Goal: Task Accomplishment & Management: Use online tool/utility

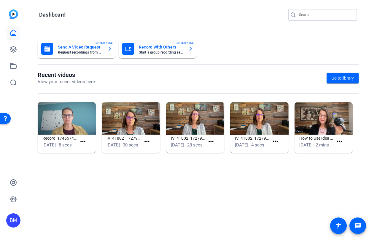
click at [308, 15] on input "Search" at bounding box center [325, 14] width 53 height 7
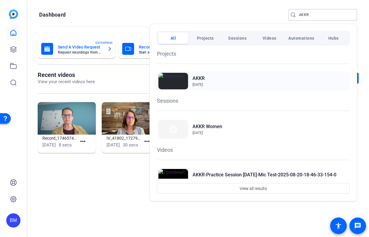
type input "AKKR"
click at [200, 78] on h2 "AKKR" at bounding box center [198, 78] width 12 height 7
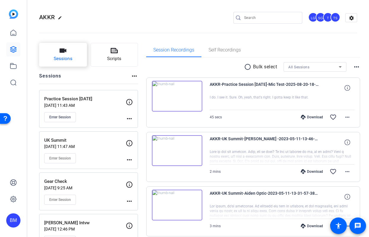
click at [63, 51] on icon "button" at bounding box center [63, 51] width 7 height 4
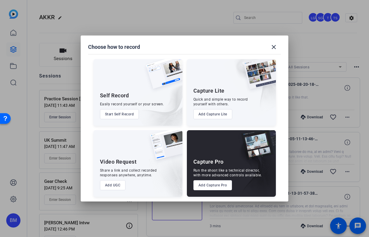
click at [209, 185] on button "Add Capture Pro" at bounding box center [212, 186] width 39 height 10
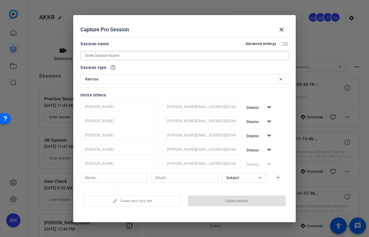
click at [148, 57] on input at bounding box center [184, 55] width 199 height 7
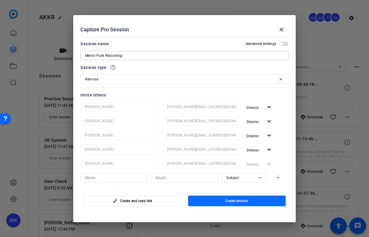
type input "Menlo Park Recording"
click at [226, 197] on span "button" at bounding box center [237, 201] width 98 height 14
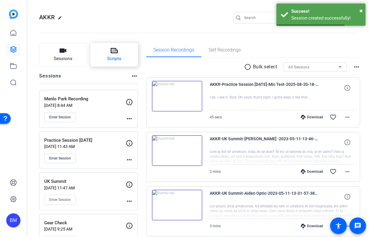
click at [106, 57] on button "Scripts" at bounding box center [114, 55] width 48 height 24
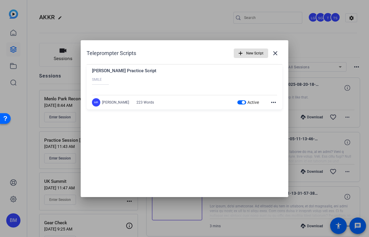
click at [253, 54] on span "New Script" at bounding box center [254, 53] width 17 height 11
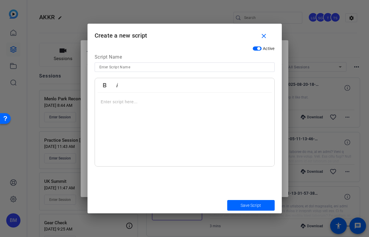
click at [156, 67] on input at bounding box center [184, 67] width 170 height 7
type input "Dean"
click at [117, 104] on p at bounding box center [184, 102] width 167 height 7
click at [105, 115] on div "SMILE :) ----------" at bounding box center [184, 130] width 179 height 74
click at [103, 115] on div "SMILE :) ----------" at bounding box center [184, 130] width 179 height 74
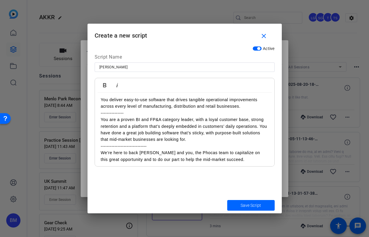
scroll to position [64, 0]
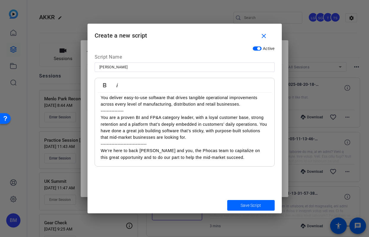
click at [138, 69] on input "Dean" at bounding box center [184, 67] width 170 height 7
type input "[PERSON_NAME] 1"
click at [258, 204] on span "Save Script" at bounding box center [250, 206] width 20 height 6
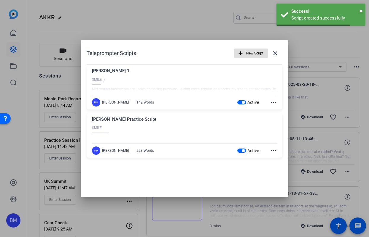
click at [257, 55] on span "New Script" at bounding box center [254, 53] width 17 height 11
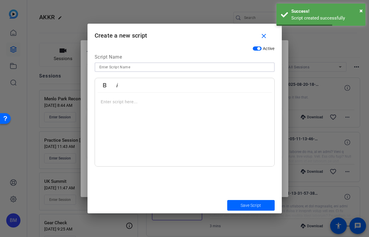
click at [132, 66] on input at bounding box center [184, 67] width 170 height 7
type input "[PERSON_NAME] 2"
click at [243, 211] on span "submit" at bounding box center [250, 206] width 47 height 14
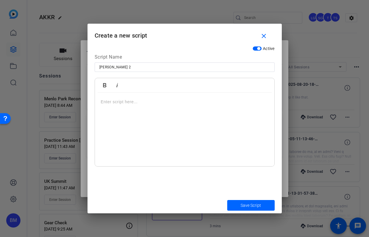
click at [113, 109] on div at bounding box center [184, 130] width 179 height 74
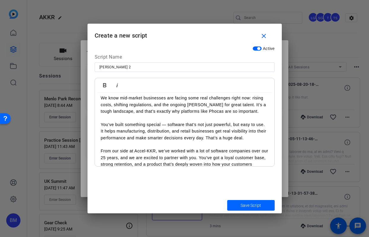
scroll to position [0, 0]
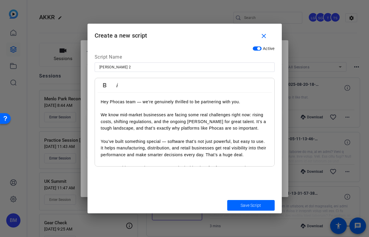
click at [101, 101] on p "Hey Phocas team — we’re genuinely thrilled to be partnering with you." at bounding box center [184, 102] width 167 height 7
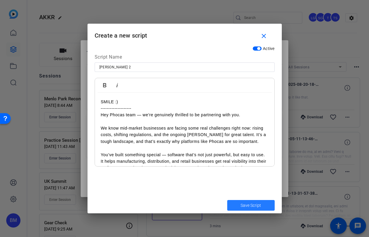
click at [238, 209] on span "submit" at bounding box center [250, 206] width 47 height 14
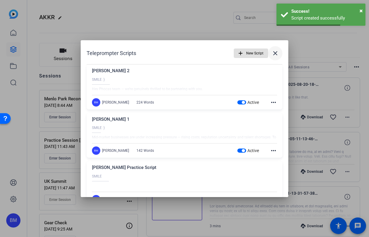
click at [273, 53] on mat-icon "close" at bounding box center [275, 53] width 7 height 7
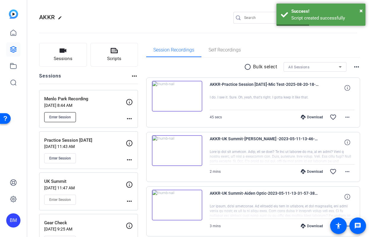
click at [56, 118] on span "Enter Session" at bounding box center [60, 117] width 22 height 5
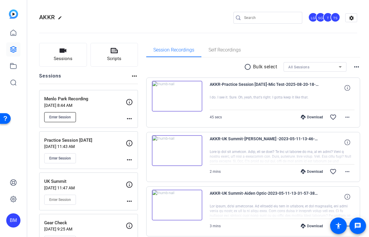
click at [59, 117] on span "Enter Session" at bounding box center [60, 117] width 22 height 5
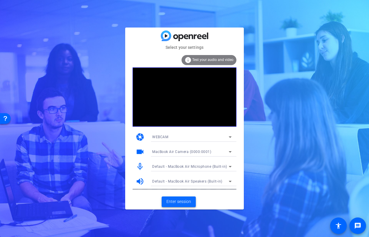
click at [176, 201] on span "Enter session" at bounding box center [178, 202] width 25 height 6
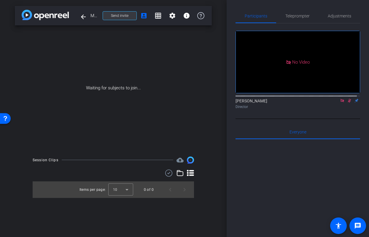
click at [117, 17] on span "Send invite" at bounding box center [119, 15] width 17 height 5
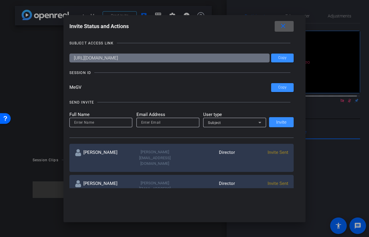
click at [183, 123] on input "email" at bounding box center [167, 122] width 53 height 7
paste input "[EMAIL_ADDRESS][DOMAIN_NAME]"
type input "[EMAIL_ADDRESS][DOMAIN_NAME]"
click at [85, 124] on input at bounding box center [100, 122] width 53 height 7
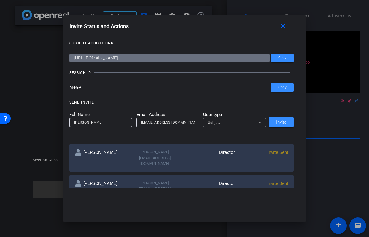
type input "[PERSON_NAME]"
click at [238, 123] on div "Subject" at bounding box center [233, 122] width 50 height 7
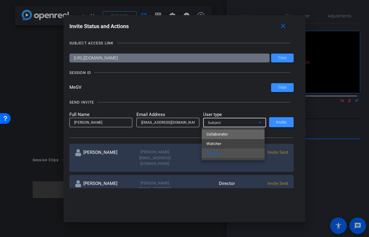
click at [237, 133] on mat-option "Collaborator" at bounding box center [233, 134] width 63 height 9
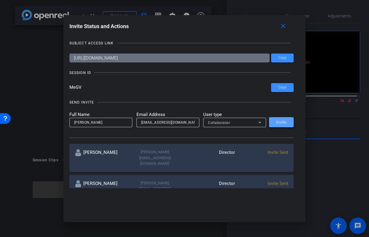
click at [280, 125] on span "Invite" at bounding box center [281, 122] width 10 height 4
click at [155, 123] on input "email" at bounding box center [167, 122] width 53 height 7
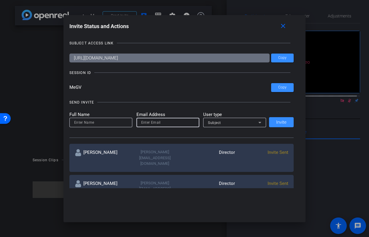
click at [155, 123] on input "email" at bounding box center [167, 122] width 53 height 7
paste input "[EMAIL_ADDRESS][PERSON_NAME][DOMAIN_NAME]"
type input "[EMAIL_ADDRESS][PERSON_NAME][DOMAIN_NAME]"
click at [96, 124] on input at bounding box center [100, 122] width 53 height 7
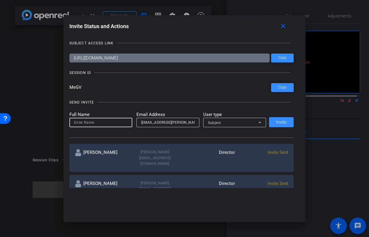
click at [96, 124] on input at bounding box center [100, 122] width 53 height 7
type input "[PERSON_NAME]"
click at [239, 122] on div "Subject" at bounding box center [233, 122] width 50 height 7
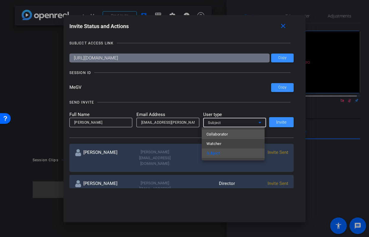
click at [239, 133] on mat-option "Collaborator" at bounding box center [233, 134] width 63 height 9
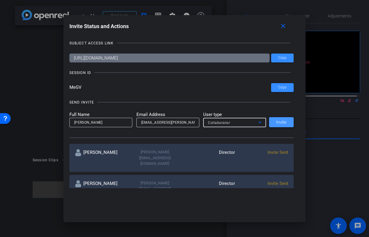
click at [286, 123] on span at bounding box center [281, 122] width 25 height 14
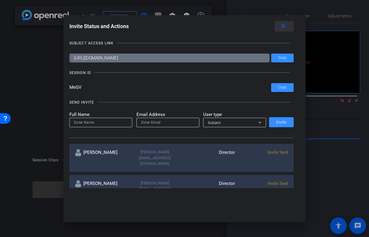
click at [0, 0] on mat-icon "close" at bounding box center [0, 0] width 0 height 0
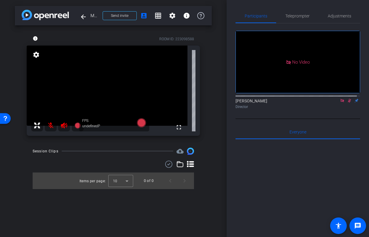
click at [340, 103] on icon at bounding box center [342, 101] width 5 height 4
click at [341, 103] on icon at bounding box center [342, 101] width 3 height 4
click at [298, 19] on span "Teleprompter" at bounding box center [297, 16] width 24 height 14
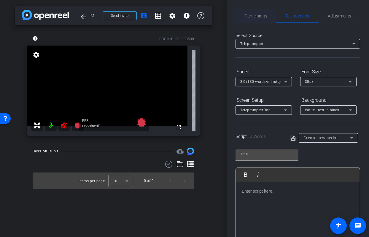
click at [254, 15] on span "Participants" at bounding box center [256, 16] width 23 height 4
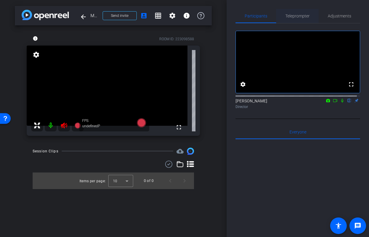
click at [295, 15] on span "Teleprompter" at bounding box center [297, 16] width 24 height 4
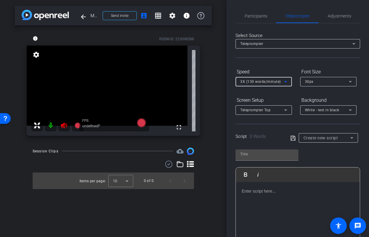
click at [260, 85] on div "3X (130 words/minute)" at bounding box center [262, 81] width 44 height 7
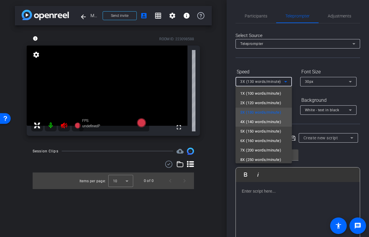
click at [264, 124] on span "4X (140 words/minute)" at bounding box center [260, 122] width 41 height 7
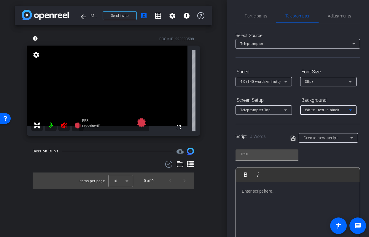
click at [319, 111] on span "White - text in black" at bounding box center [322, 110] width 34 height 4
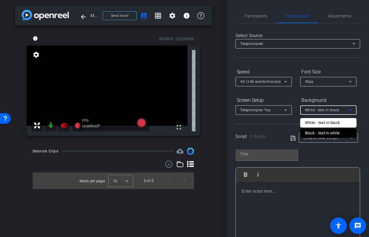
click at [317, 131] on div "Black - text in white" at bounding box center [322, 133] width 35 height 7
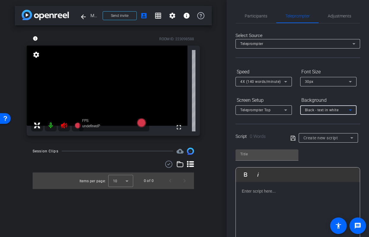
click at [262, 102] on div "Screen Setup" at bounding box center [263, 100] width 56 height 10
click at [260, 108] on div "Teleprompter Top" at bounding box center [262, 109] width 44 height 7
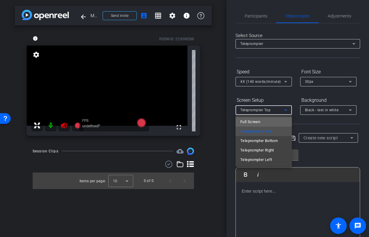
click at [271, 119] on mat-option "Full Screen" at bounding box center [263, 121] width 56 height 9
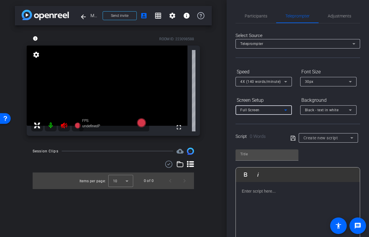
click at [325, 138] on span "Create new script" at bounding box center [320, 138] width 35 height 5
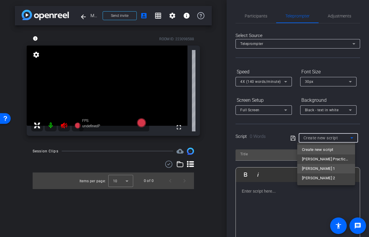
click at [313, 168] on span "[PERSON_NAME] 1" at bounding box center [318, 168] width 33 height 7
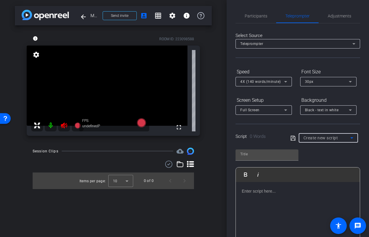
type input "[PERSON_NAME] 1"
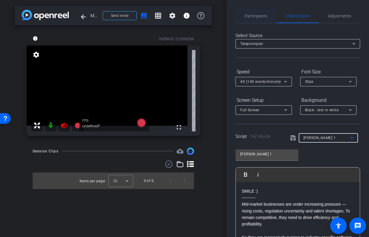
click at [255, 17] on span "Participants" at bounding box center [256, 16] width 23 height 4
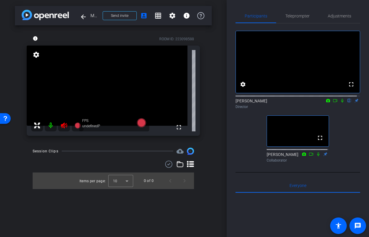
click at [63, 126] on icon at bounding box center [63, 125] width 7 height 7
click at [115, 18] on span at bounding box center [119, 16] width 33 height 14
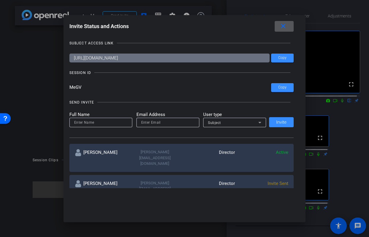
click at [156, 124] on input "email" at bounding box center [167, 122] width 53 height 7
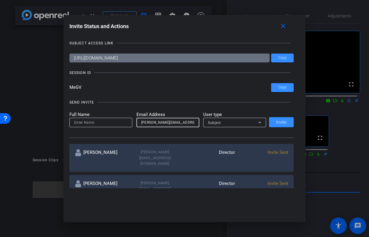
type input "[PERSON_NAME][EMAIL_ADDRESS][DOMAIN_NAME]"
click at [88, 123] on input at bounding box center [100, 122] width 53 height 7
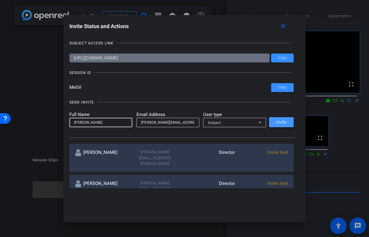
type input "[PERSON_NAME]"
click at [279, 122] on span "Invite" at bounding box center [281, 122] width 10 height 4
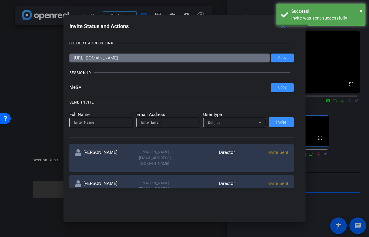
click at [215, 24] on div "Invite Status and Actions close" at bounding box center [181, 26] width 224 height 11
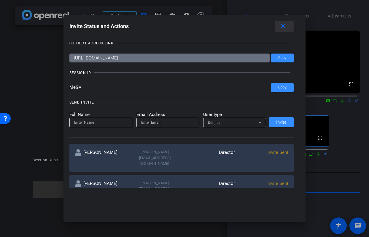
click at [285, 29] on mat-icon "close" at bounding box center [282, 26] width 7 height 7
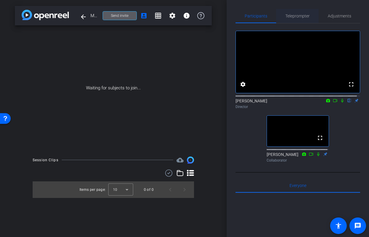
click at [305, 15] on span "Teleprompter" at bounding box center [297, 16] width 24 height 4
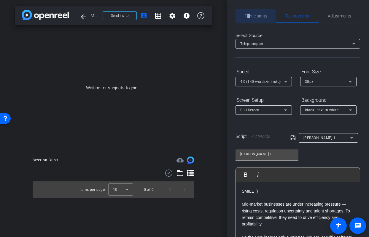
click at [248, 17] on span "Participants" at bounding box center [256, 16] width 23 height 4
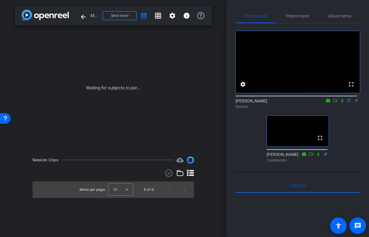
click at [235, 154] on div "Participants Teleprompter Adjustments fullscreen settings [PERSON_NAME] flip Di…" at bounding box center [297, 118] width 142 height 237
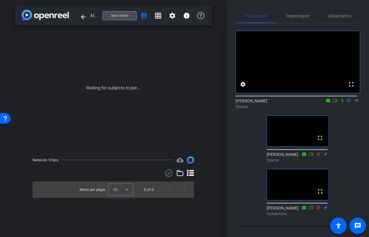
click at [111, 13] on span "Send invite" at bounding box center [119, 15] width 17 height 5
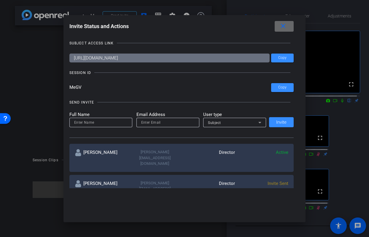
click at [279, 25] on span at bounding box center [284, 26] width 19 height 14
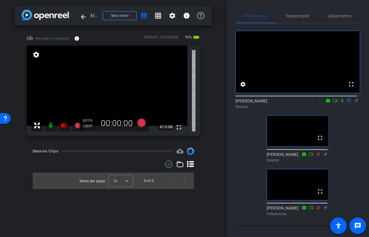
click at [63, 126] on icon at bounding box center [63, 125] width 7 height 7
click at [302, 17] on span "Teleprompter" at bounding box center [297, 16] width 24 height 4
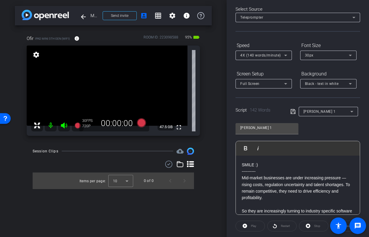
scroll to position [49, 0]
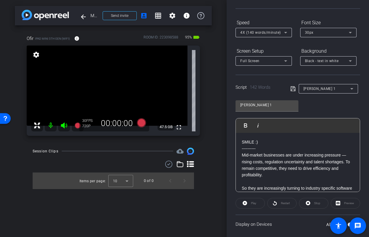
click at [320, 89] on div "[PERSON_NAME] 1" at bounding box center [326, 88] width 47 height 7
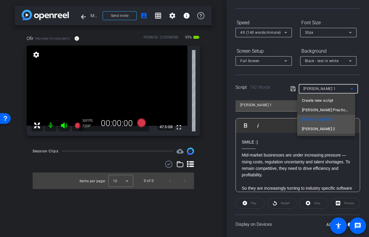
click at [318, 127] on mat-option "[PERSON_NAME] 2" at bounding box center [326, 129] width 58 height 9
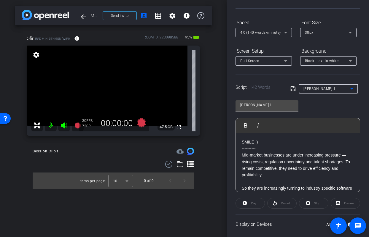
type input "[PERSON_NAME] 2"
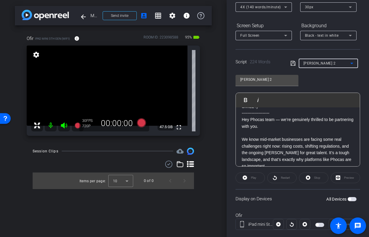
scroll to position [0, 0]
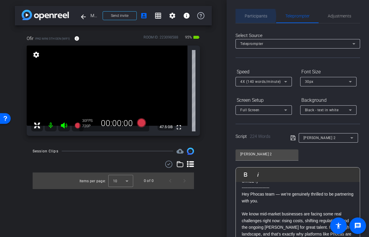
click at [254, 16] on span "Participants" at bounding box center [256, 16] width 23 height 4
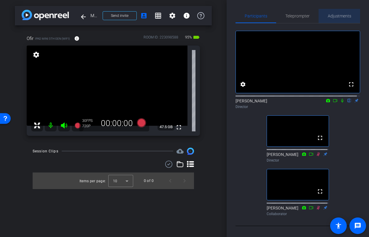
click at [341, 16] on span "Adjustments" at bounding box center [339, 16] width 23 height 4
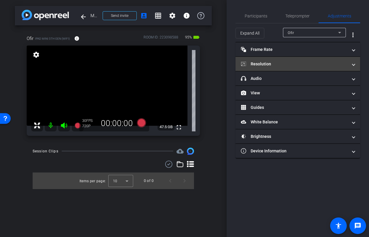
click at [296, 64] on mat-panel-title "Resolution" at bounding box center [294, 64] width 107 height 6
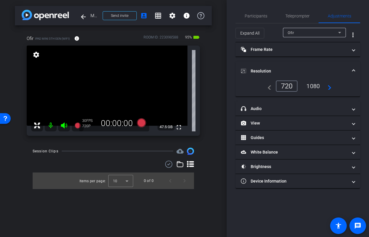
click at [307, 83] on div "1080" at bounding box center [313, 86] width 22 height 10
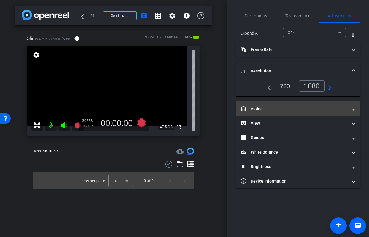
click at [272, 110] on mat-panel-title "headphone icon Audio" at bounding box center [294, 109] width 107 height 6
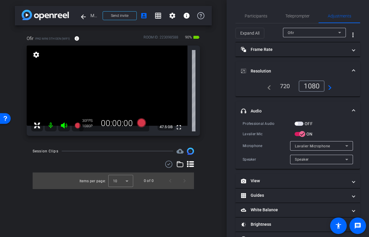
click at [301, 124] on span "button" at bounding box center [298, 124] width 9 height 4
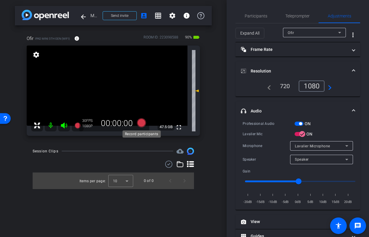
click at [140, 124] on icon at bounding box center [141, 123] width 9 height 9
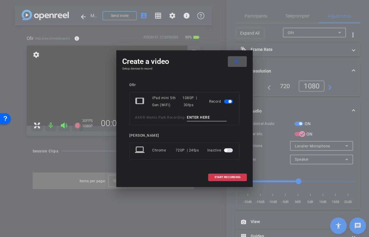
click at [202, 117] on input at bounding box center [207, 117] width 40 height 7
type input "mic test"
click at [226, 176] on span "START RECORDING" at bounding box center [227, 177] width 26 height 3
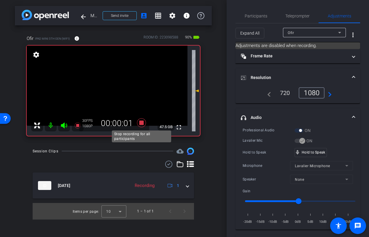
click at [142, 124] on icon at bounding box center [141, 123] width 9 height 9
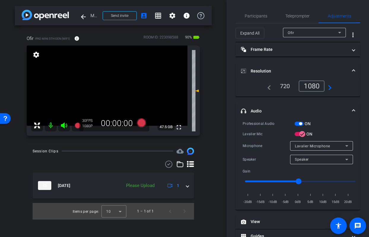
click at [298, 125] on span "button" at bounding box center [298, 124] width 9 height 4
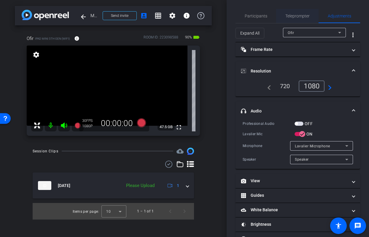
click at [297, 16] on span "Teleprompter" at bounding box center [297, 16] width 24 height 4
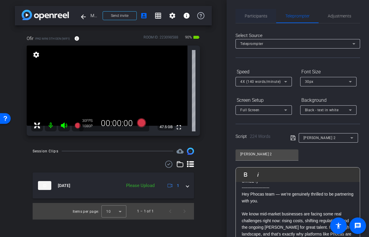
click at [262, 20] on span "Participants" at bounding box center [256, 16] width 23 height 14
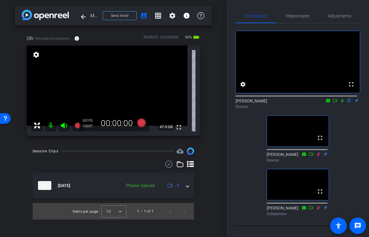
click at [293, 24] on div "fullscreen settings [PERSON_NAME] flip Director fullscreen [PERSON_NAME] Direct…" at bounding box center [297, 120] width 125 height 195
click at [297, 14] on span "Teleprompter" at bounding box center [297, 16] width 24 height 4
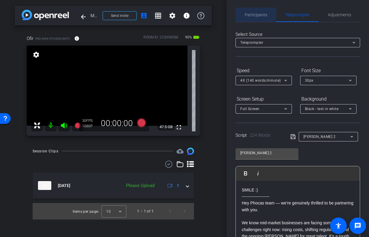
click at [256, 16] on span "Participants" at bounding box center [256, 15] width 23 height 4
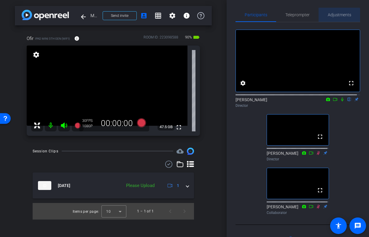
click at [337, 16] on span "Adjustments" at bounding box center [339, 15] width 23 height 4
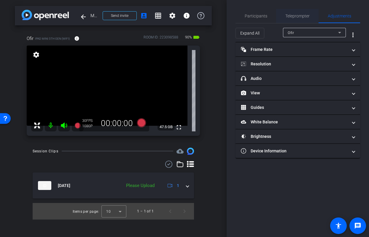
click at [307, 13] on span "Teleprompter" at bounding box center [297, 16] width 24 height 14
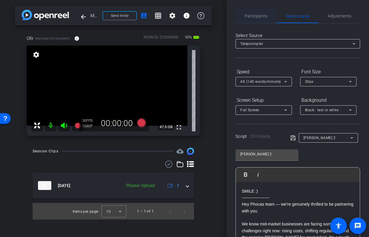
click at [253, 14] on span "Participants" at bounding box center [256, 16] width 23 height 4
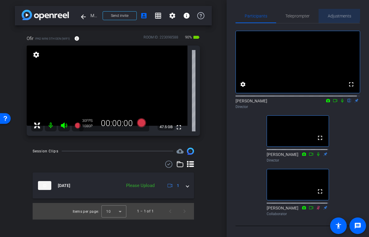
click at [335, 14] on span "Adjustments" at bounding box center [339, 16] width 23 height 4
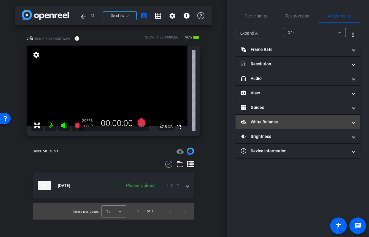
click at [288, 123] on mat-panel-title "White Balance White Balance" at bounding box center [294, 122] width 107 height 6
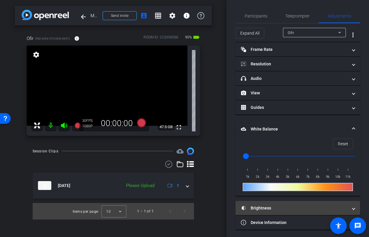
click at [275, 205] on mat-panel-title "Brightness" at bounding box center [294, 208] width 107 height 6
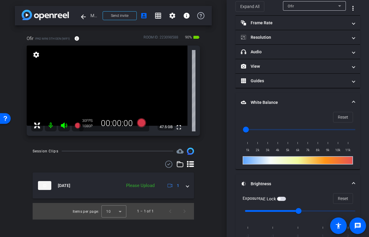
scroll to position [63, 0]
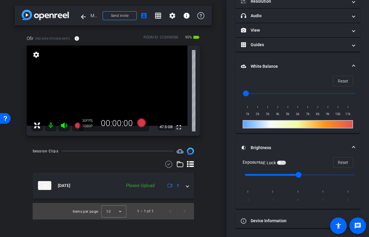
click at [112, 82] on video at bounding box center [107, 86] width 161 height 80
click at [122, 53] on video at bounding box center [107, 86] width 161 height 80
click at [122, 64] on video at bounding box center [107, 86] width 161 height 80
click at [206, 116] on div "Ofir iPad mini 5th Gen (WiFi) info ROOM ID: 223098588 90% battery_std fullscree…" at bounding box center [113, 83] width 197 height 117
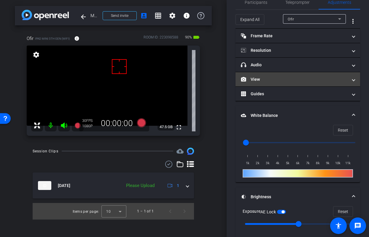
scroll to position [0, 0]
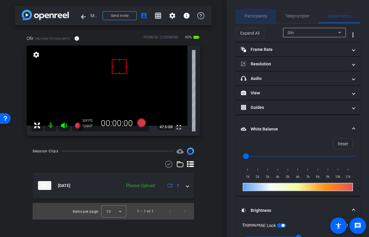
click at [262, 18] on span "Participants" at bounding box center [256, 16] width 23 height 14
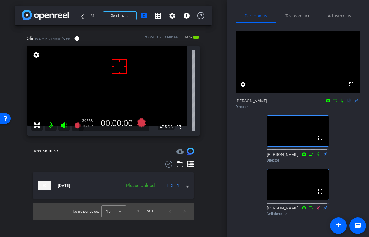
click at [204, 159] on div "Session Clips cloud_upload [DATE] Please Upload 1 Items per page: 10 1 – 1 of 1" at bounding box center [113, 184] width 197 height 72
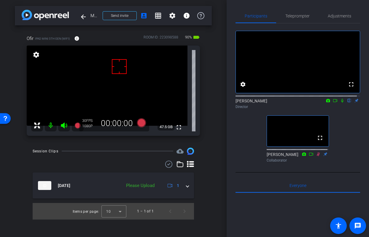
click at [237, 162] on div "fullscreen settings [PERSON_NAME] flip Director fullscreen [PERSON_NAME] Collab…" at bounding box center [297, 94] width 125 height 142
click at [228, 134] on div "Participants Teleprompter Adjustments fullscreen settings [PERSON_NAME] flip Di…" at bounding box center [297, 118] width 142 height 237
click at [292, 13] on span "Teleprompter" at bounding box center [297, 16] width 24 height 14
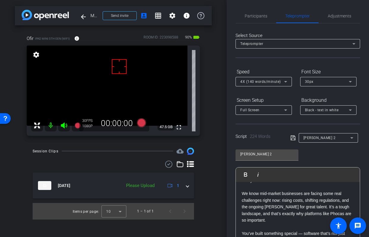
scroll to position [192, 0]
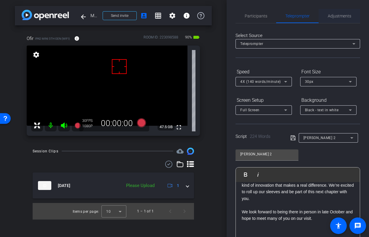
click at [335, 18] on span "Adjustments" at bounding box center [339, 16] width 23 height 14
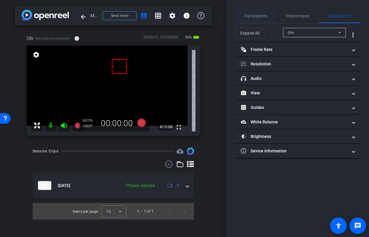
click at [263, 17] on span "Participants" at bounding box center [256, 16] width 23 height 4
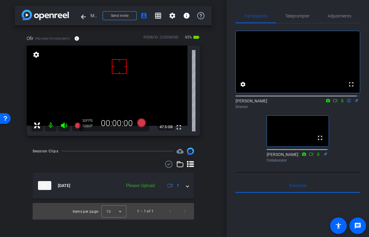
click at [75, 99] on video at bounding box center [107, 86] width 161 height 80
click at [50, 99] on video at bounding box center [107, 86] width 161 height 80
click at [336, 18] on span "Adjustments" at bounding box center [339, 16] width 23 height 4
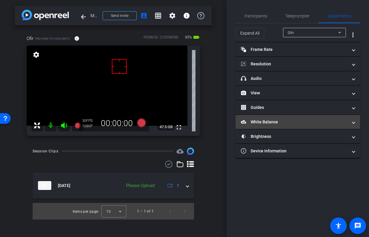
click at [273, 123] on mat-panel-title "White Balance White Balance" at bounding box center [294, 122] width 107 height 6
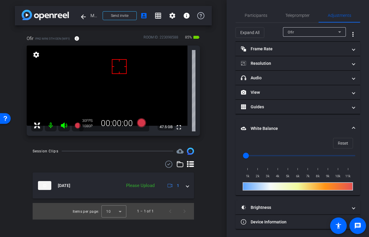
scroll to position [2, 0]
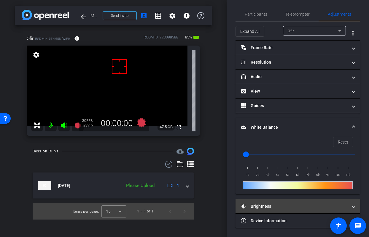
click at [266, 208] on mat-panel-title "Brightness" at bounding box center [294, 207] width 107 height 6
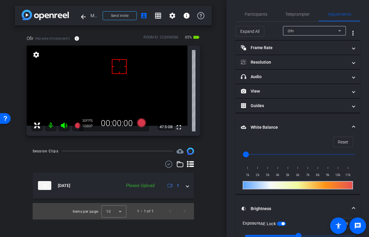
click at [218, 171] on div "arrow_back Menlo Park Recording Back to project Send invite account_box grid_on…" at bounding box center [113, 118] width 226 height 237
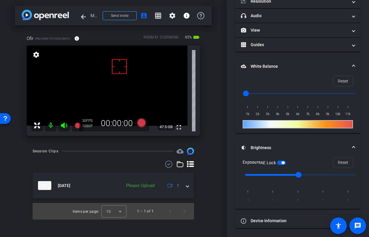
click at [173, 103] on video at bounding box center [107, 86] width 161 height 80
click at [280, 163] on span "button" at bounding box center [281, 163] width 9 height 4
click at [208, 104] on div "Ofir iPad mini 5th Gen (WiFi) info ROOM ID: 223098588 85% battery_std fullscree…" at bounding box center [113, 83] width 197 height 117
click at [284, 163] on span "button" at bounding box center [281, 163] width 9 height 4
click at [118, 84] on video at bounding box center [107, 86] width 161 height 80
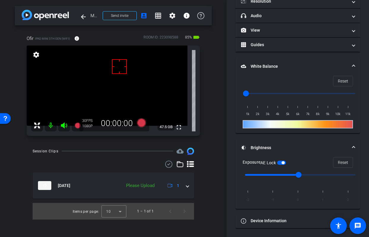
click at [117, 86] on video at bounding box center [107, 86] width 161 height 80
click at [279, 164] on span "button" at bounding box center [281, 163] width 9 height 4
click at [110, 85] on video at bounding box center [107, 86] width 161 height 80
click at [224, 81] on div "arrow_back Menlo Park Recording Back to project Send invite account_box grid_on…" at bounding box center [113, 118] width 226 height 237
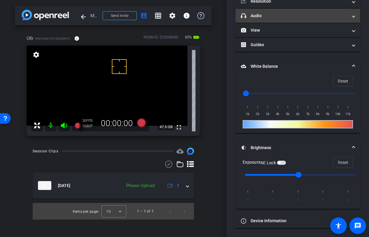
click at [266, 20] on mat-expansion-panel-header "headphone icon Audio" at bounding box center [297, 16] width 125 height 14
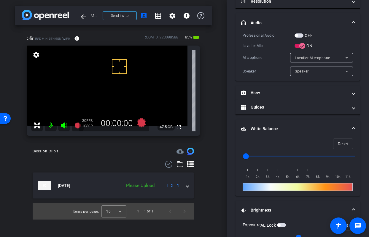
click at [300, 36] on span "button" at bounding box center [298, 35] width 9 height 4
click at [141, 123] on icon at bounding box center [141, 123] width 9 height 9
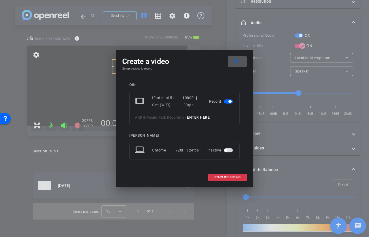
click at [205, 119] on input at bounding box center [207, 117] width 40 height 7
type input "mic test 2"
click at [237, 176] on span at bounding box center [227, 177] width 38 height 14
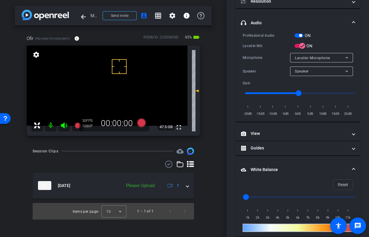
scroll to position [70, 0]
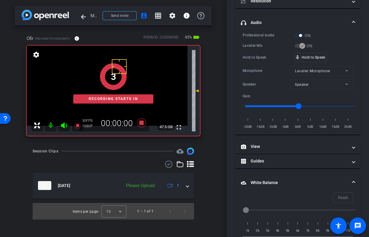
click at [135, 120] on div "3 Recording starts in" at bounding box center [113, 83] width 173 height 105
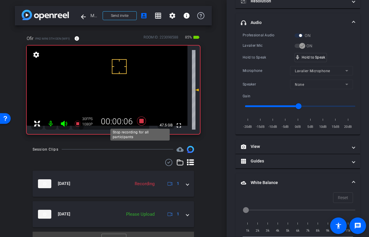
click at [139, 122] on icon at bounding box center [141, 121] width 9 height 9
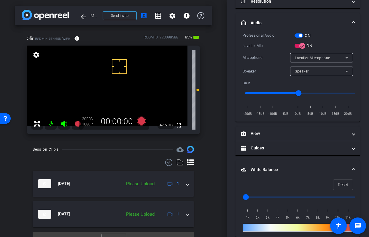
scroll to position [0, 0]
click at [299, 37] on span "button" at bounding box center [298, 35] width 9 height 4
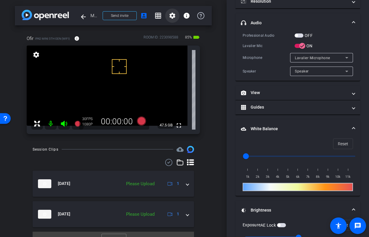
click at [169, 18] on mat-icon "settings" at bounding box center [172, 15] width 7 height 7
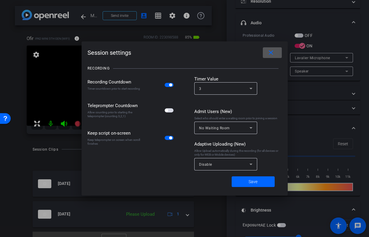
click at [170, 111] on span "button" at bounding box center [169, 111] width 9 height 4
click at [249, 184] on span "Save" at bounding box center [252, 182] width 9 height 6
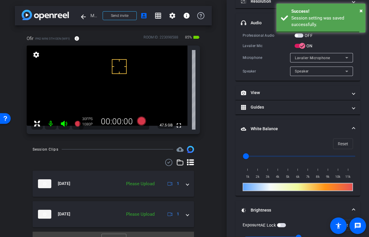
click at [210, 144] on div "arrow_back Menlo Park Recording Back to project Send invite account_box grid_on…" at bounding box center [113, 118] width 226 height 237
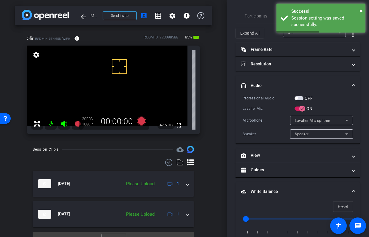
click at [204, 67] on div "Ofir iPad mini 5th Gen (WiFi) info ROOM ID: 223098588 85% battery_std fullscree…" at bounding box center [113, 82] width 197 height 115
click at [361, 10] on span "×" at bounding box center [360, 10] width 3 height 7
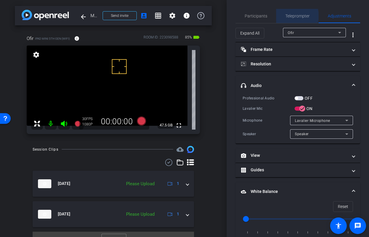
click at [293, 16] on span "Teleprompter" at bounding box center [297, 16] width 24 height 4
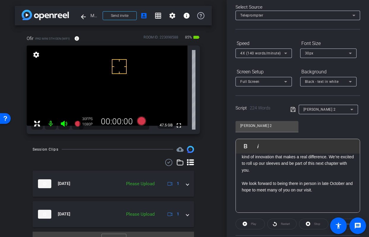
scroll to position [87, 0]
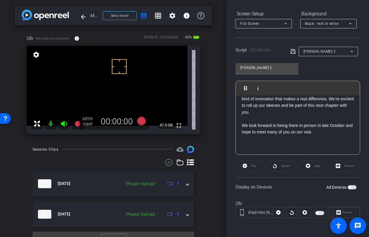
click at [350, 187] on span "button" at bounding box center [351, 188] width 9 height 4
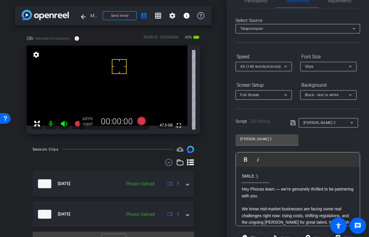
scroll to position [0, 0]
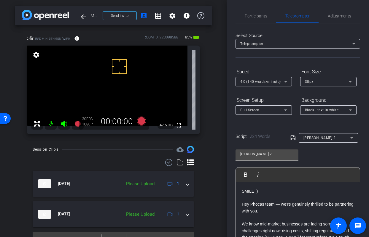
click at [262, 82] on span "4X (140 words/minute)" at bounding box center [260, 82] width 41 height 4
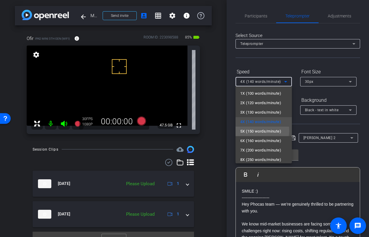
click at [259, 131] on span "5X (150 words/minute)" at bounding box center [260, 131] width 41 height 7
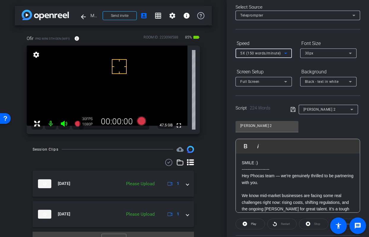
scroll to position [87, 0]
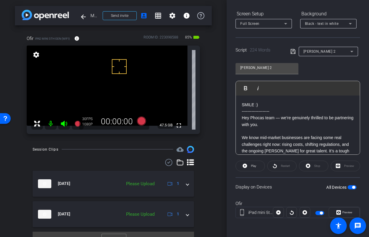
click at [244, 132] on p at bounding box center [298, 131] width 112 height 7
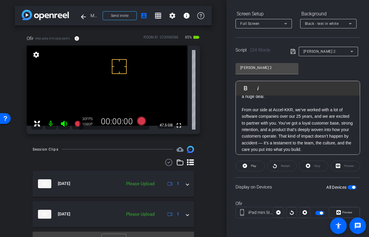
click at [253, 105] on p at bounding box center [298, 103] width 112 height 7
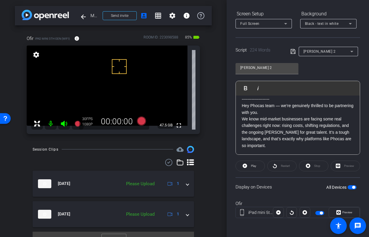
scroll to position [0, 0]
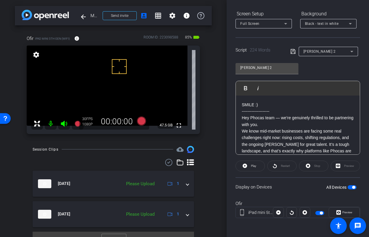
click at [287, 128] on p "We know mid-market businesses are facing some real challenges right now: rising…" at bounding box center [298, 144] width 112 height 33
click at [286, 127] on p "Hey Phocas team — we’re genuinely thrilled to be partnering with you." at bounding box center [298, 121] width 112 height 13
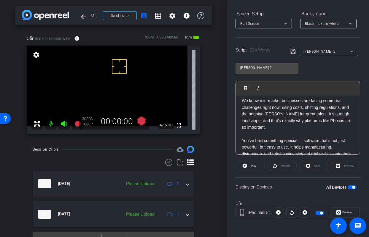
scroll to position [37, 0]
click at [344, 189] on label "All Devices" at bounding box center [336, 188] width 21 height 6
click at [347, 189] on button "All Devices" at bounding box center [351, 188] width 9 height 4
click at [348, 188] on span "button" at bounding box center [351, 188] width 9 height 4
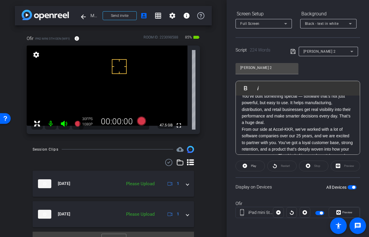
scroll to position [0, 0]
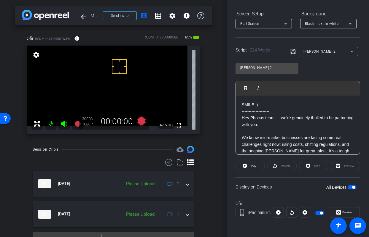
click at [347, 187] on span "button" at bounding box center [351, 188] width 9 height 4
click at [349, 187] on span "button" at bounding box center [351, 188] width 9 height 4
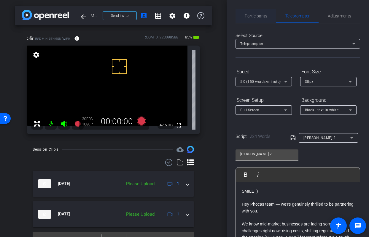
click at [253, 17] on span "Participants" at bounding box center [256, 16] width 23 height 4
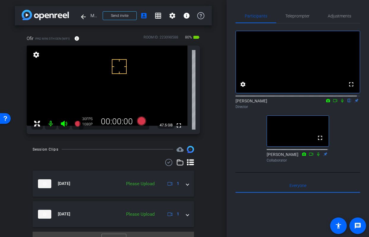
click at [115, 52] on video at bounding box center [107, 86] width 161 height 80
click at [114, 87] on video at bounding box center [107, 86] width 161 height 80
click at [334, 17] on span "Adjustments" at bounding box center [339, 16] width 23 height 4
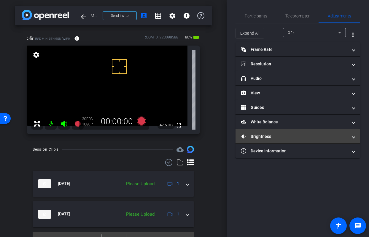
click at [272, 134] on mat-panel-title "Brightness" at bounding box center [294, 137] width 107 height 6
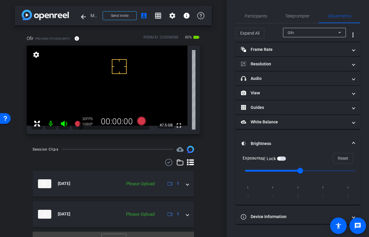
click at [283, 159] on span "button" at bounding box center [281, 159] width 9 height 4
click at [118, 83] on video at bounding box center [107, 86] width 161 height 80
click at [280, 159] on span "button" at bounding box center [281, 159] width 9 height 4
click at [112, 47] on video at bounding box center [107, 86] width 161 height 80
click at [109, 64] on video at bounding box center [107, 86] width 161 height 80
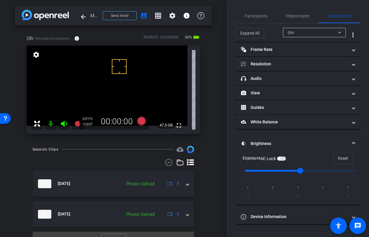
click at [98, 76] on video at bounding box center [107, 86] width 161 height 80
drag, startPoint x: 119, startPoint y: 69, endPoint x: 112, endPoint y: 71, distance: 7.7
click at [112, 71] on div at bounding box center [119, 66] width 15 height 15
click at [283, 160] on span "button" at bounding box center [281, 159] width 9 height 4
click at [294, 171] on input "range" at bounding box center [300, 171] width 123 height 13
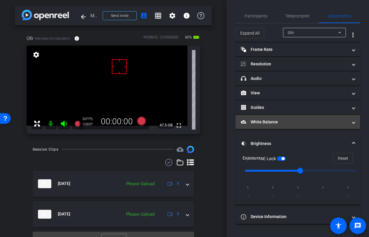
click at [263, 125] on mat-panel-title "White Balance White Balance" at bounding box center [294, 122] width 107 height 6
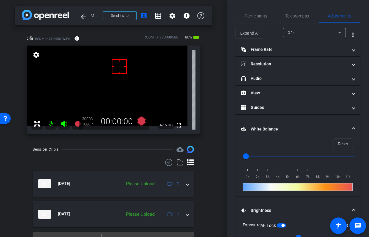
click at [254, 156] on input "range" at bounding box center [300, 156] width 123 height 13
type input "1000"
click at [245, 157] on input "range" at bounding box center [300, 156] width 123 height 13
click at [343, 142] on span "Reset" at bounding box center [343, 143] width 10 height 11
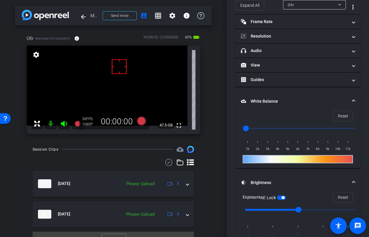
scroll to position [63, 0]
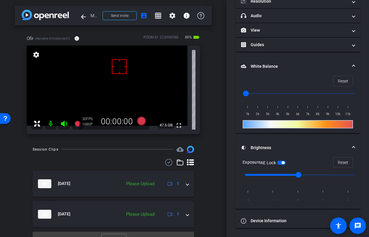
click at [48, 97] on video at bounding box center [107, 86] width 161 height 80
click at [282, 163] on span "button" at bounding box center [281, 163] width 9 height 4
click at [69, 102] on video at bounding box center [107, 86] width 161 height 80
drag, startPoint x: 122, startPoint y: 67, endPoint x: 81, endPoint y: 79, distance: 41.9
click at [81, 79] on div "fullscreen settings 47.5 GB" at bounding box center [113, 90] width 173 height 89
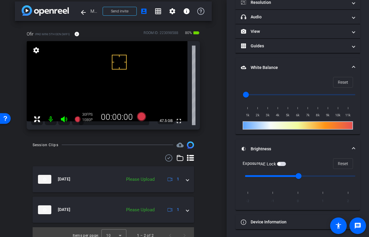
scroll to position [0, 0]
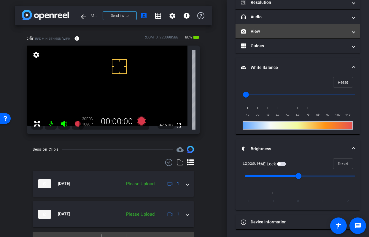
click at [285, 34] on mat-panel-title "View" at bounding box center [294, 31] width 107 height 6
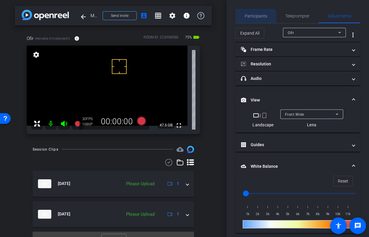
click at [253, 20] on span "Participants" at bounding box center [256, 16] width 23 height 14
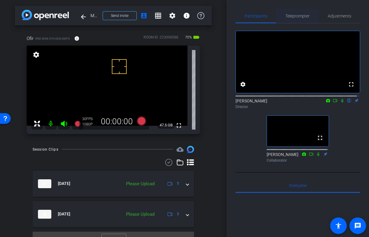
click at [291, 15] on span "Teleprompter" at bounding box center [297, 16] width 24 height 4
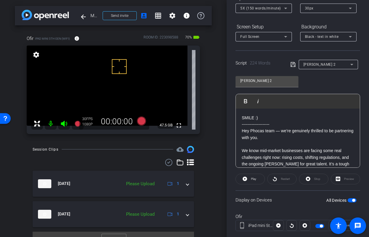
scroll to position [87, 0]
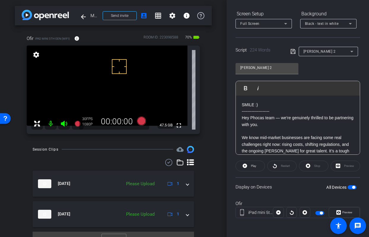
click at [96, 69] on video at bounding box center [107, 86] width 161 height 80
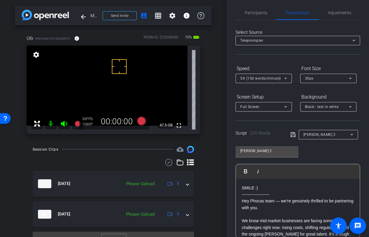
scroll to position [0, 0]
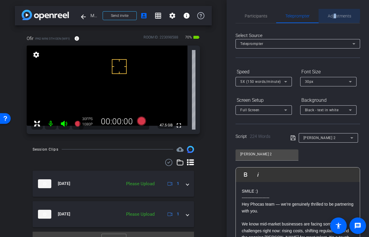
click at [332, 15] on span "Adjustments" at bounding box center [339, 16] width 23 height 4
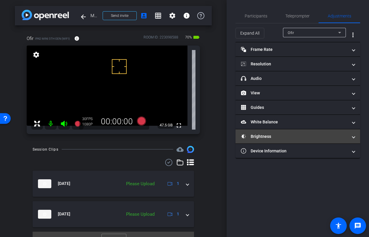
click at [275, 138] on mat-panel-title "Brightness" at bounding box center [294, 137] width 107 height 6
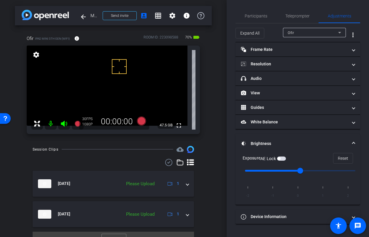
click at [284, 159] on span "button" at bounding box center [281, 159] width 9 height 4
click at [292, 19] on span "Teleprompter" at bounding box center [297, 16] width 24 height 14
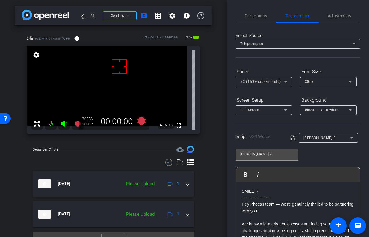
click at [210, 172] on div "arrow_back Menlo Park Recording Back to project Send invite account_box grid_on…" at bounding box center [113, 118] width 226 height 237
click at [331, 17] on span "Adjustments" at bounding box center [339, 16] width 23 height 4
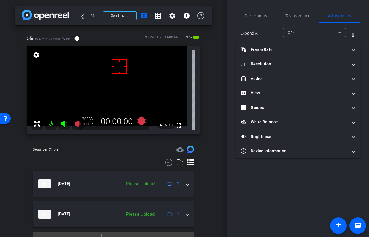
click at [104, 74] on video at bounding box center [107, 86] width 161 height 80
click at [105, 75] on video at bounding box center [107, 86] width 161 height 80
click at [301, 18] on span "Teleprompter" at bounding box center [297, 16] width 24 height 4
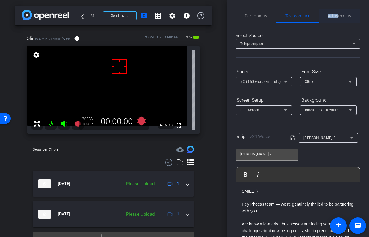
click at [335, 15] on div "Participants Teleprompter Adjustments settings [PERSON_NAME] flip Director [PER…" at bounding box center [297, 118] width 142 height 237
click at [334, 16] on span "Adjustments" at bounding box center [339, 16] width 23 height 4
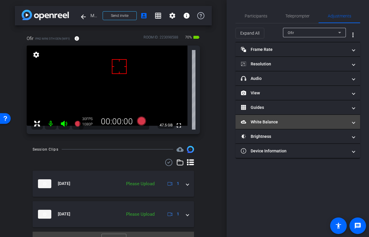
click at [260, 126] on mat-expansion-panel-header "White Balance White Balance" at bounding box center [297, 122] width 125 height 14
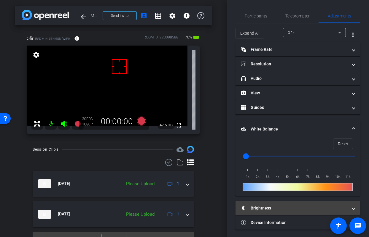
scroll to position [2, 0]
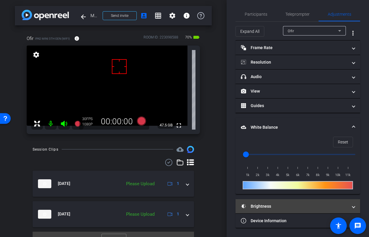
click at [293, 207] on mat-panel-title "Brightness" at bounding box center [294, 207] width 107 height 6
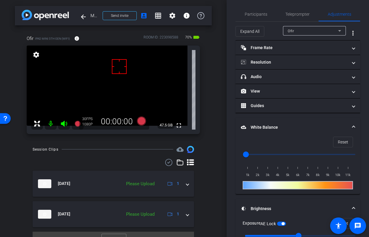
click at [280, 225] on span "button" at bounding box center [281, 224] width 9 height 4
click at [300, 16] on span "Teleprompter" at bounding box center [297, 14] width 24 height 4
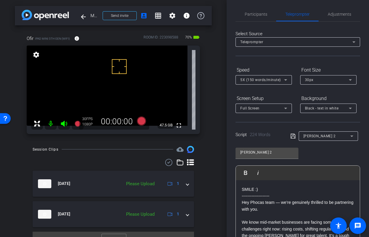
click at [210, 136] on div "arrow_back Menlo Park Recording Back to project Send invite account_box grid_on…" at bounding box center [113, 118] width 226 height 237
click at [220, 116] on div "arrow_back Menlo Park Recording Back to project Send invite account_box grid_on…" at bounding box center [113, 118] width 226 height 237
click at [90, 79] on video at bounding box center [107, 86] width 161 height 80
click at [205, 134] on div "Ofir iPad mini 5th Gen (WiFi) info ROOM ID: 223098588 70% battery_std fullscree…" at bounding box center [113, 82] width 197 height 115
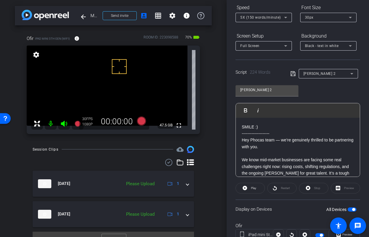
scroll to position [87, 0]
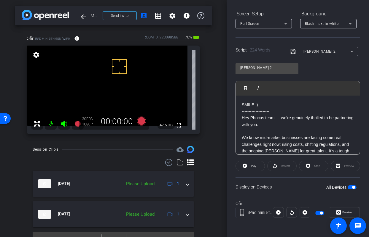
click at [347, 186] on span "button" at bounding box center [351, 188] width 9 height 4
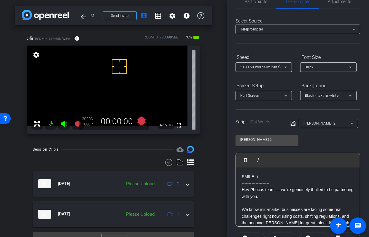
scroll to position [0, 0]
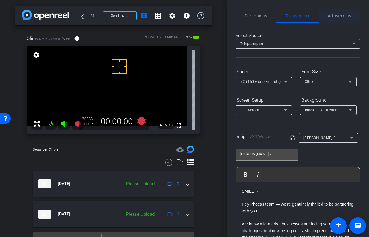
click at [334, 14] on span "Adjustments" at bounding box center [339, 16] width 23 height 4
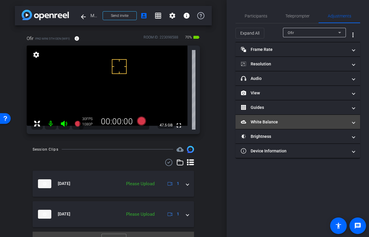
click at [276, 123] on mat-panel-title "White Balance White Balance" at bounding box center [294, 122] width 107 height 6
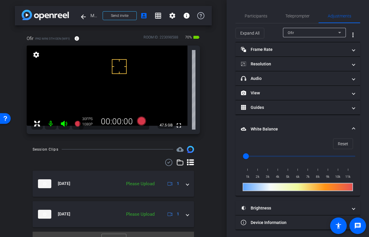
click at [292, 136] on mat-expansion-panel-header "White Balance White Balance" at bounding box center [297, 129] width 125 height 19
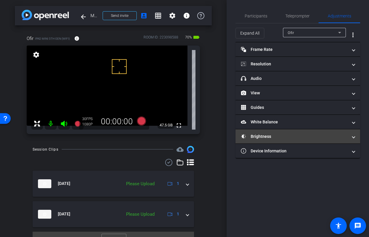
click at [285, 137] on mat-panel-title "Brightness" at bounding box center [294, 137] width 107 height 6
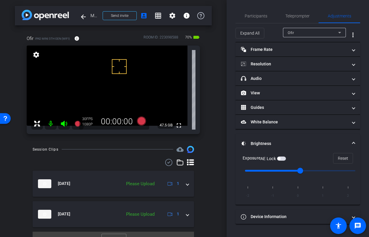
click at [216, 140] on div "arrow_back Menlo Park Recording Back to project Send invite account_box grid_on…" at bounding box center [113, 118] width 226 height 237
click at [98, 76] on video at bounding box center [107, 86] width 161 height 80
click at [64, 81] on video at bounding box center [107, 86] width 161 height 80
click at [130, 66] on video at bounding box center [107, 86] width 161 height 80
click at [160, 78] on video at bounding box center [107, 86] width 161 height 80
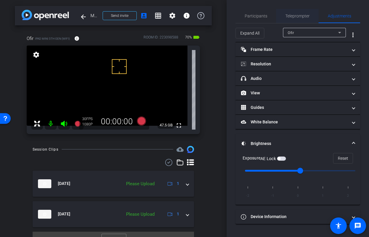
click at [301, 16] on span "Teleprompter" at bounding box center [297, 16] width 24 height 4
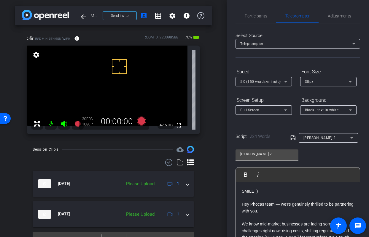
scroll to position [87, 0]
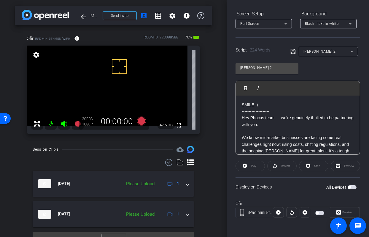
click at [349, 188] on span "button" at bounding box center [351, 188] width 9 height 4
click at [140, 122] on icon at bounding box center [141, 121] width 9 height 9
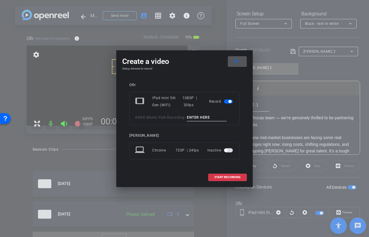
click at [215, 119] on input at bounding box center [207, 117] width 40 height 7
type input "mic test [PERSON_NAME]"
click at [228, 178] on span "START RECORDING" at bounding box center [227, 177] width 26 height 3
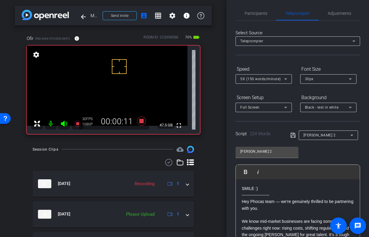
scroll to position [0, 0]
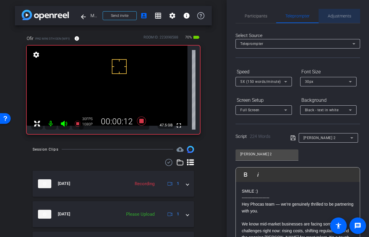
click at [338, 19] on span "Adjustments" at bounding box center [339, 16] width 23 height 14
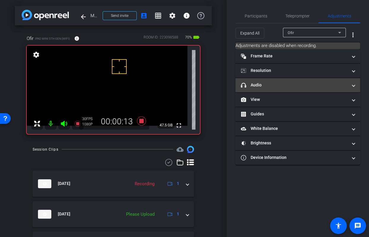
click at [294, 83] on mat-panel-title "headphone icon Audio" at bounding box center [294, 85] width 107 height 6
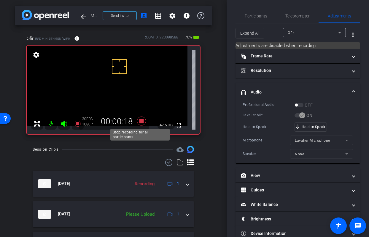
click at [141, 121] on icon at bounding box center [141, 121] width 9 height 9
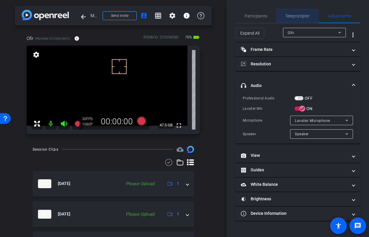
click at [294, 17] on span "Teleprompter" at bounding box center [297, 16] width 24 height 4
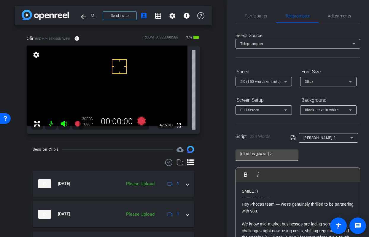
scroll to position [87, 0]
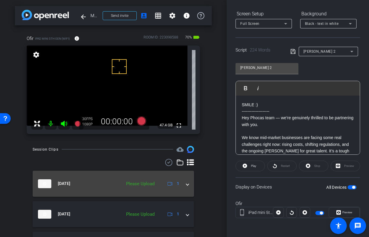
click at [183, 190] on mat-expansion-panel-header "[DATE] Please Upload 1" at bounding box center [113, 184] width 161 height 26
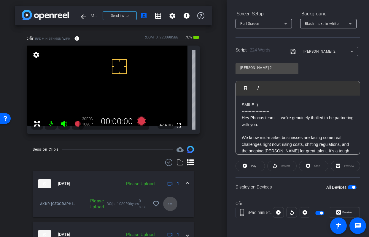
click at [167, 205] on mat-icon "more_horiz" at bounding box center [170, 204] width 7 height 7
click at [167, 221] on span "Archive clip" at bounding box center [177, 224] width 24 height 7
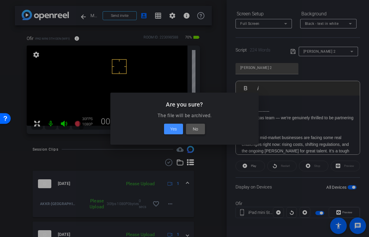
click at [192, 127] on span at bounding box center [195, 129] width 19 height 14
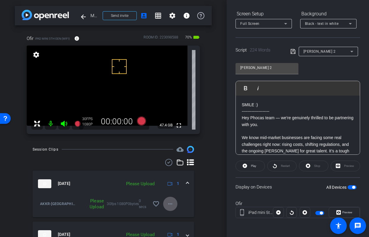
click at [167, 204] on mat-icon "more_horiz" at bounding box center [170, 204] width 7 height 7
click at [174, 215] on span "Upload" at bounding box center [177, 216] width 24 height 7
click at [171, 19] on span at bounding box center [172, 16] width 14 height 14
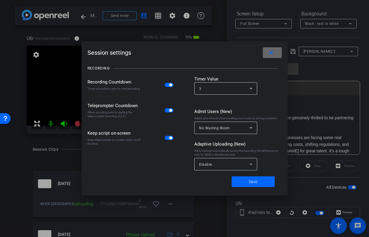
click at [277, 51] on span at bounding box center [272, 53] width 19 height 14
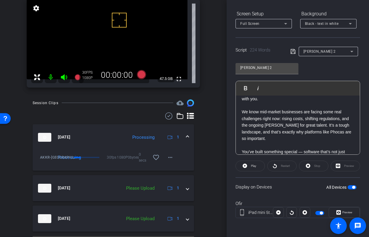
scroll to position [0, 0]
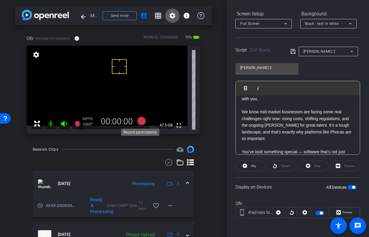
click at [140, 122] on icon at bounding box center [141, 121] width 9 height 9
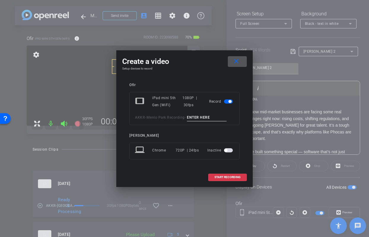
click at [238, 64] on mat-icon "close" at bounding box center [235, 61] width 7 height 7
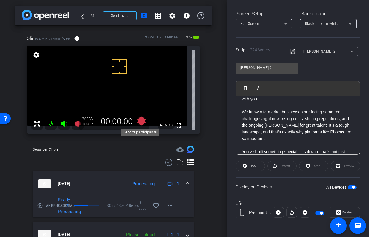
click at [138, 124] on icon at bounding box center [141, 121] width 9 height 9
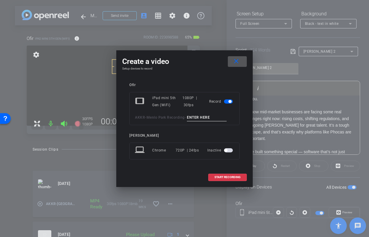
click at [191, 52] on div "Create a video close Setup devices to record Ofir tablet iPad mini 5th Gen (WiF…" at bounding box center [184, 118] width 136 height 137
click at [198, 117] on input at bounding box center [207, 117] width 40 height 7
type input "TA1"
click at [227, 176] on span "START RECORDING" at bounding box center [227, 177] width 26 height 3
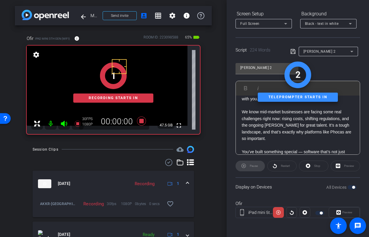
click at [65, 125] on div "1 Recording starts in" at bounding box center [113, 82] width 173 height 103
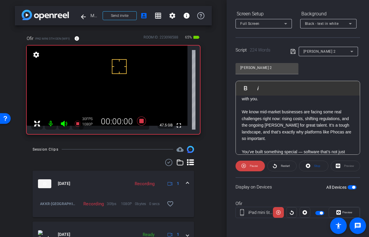
click at [63, 122] on icon at bounding box center [64, 124] width 6 height 6
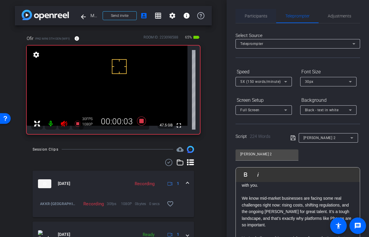
click at [267, 16] on div "Participants" at bounding box center [255, 16] width 41 height 14
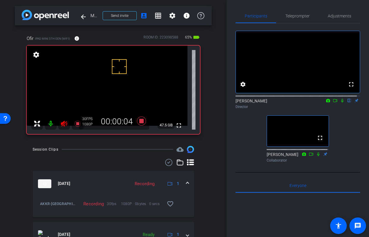
click at [317, 156] on icon at bounding box center [318, 154] width 2 height 4
click at [298, 16] on span "Teleprompter" at bounding box center [297, 16] width 24 height 4
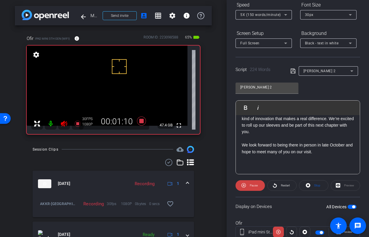
scroll to position [185, 0]
click at [139, 122] on icon at bounding box center [141, 121] width 9 height 9
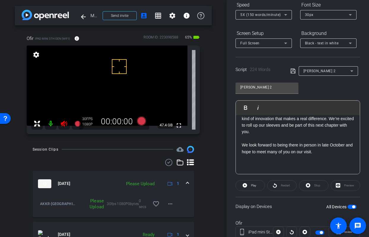
click at [67, 126] on icon at bounding box center [63, 123] width 7 height 7
click at [244, 182] on icon at bounding box center [245, 185] width 4 height 7
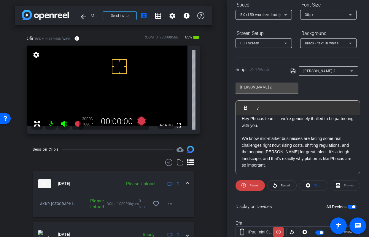
scroll to position [23, 0]
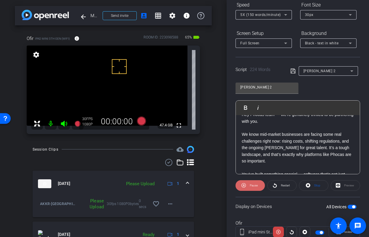
click at [250, 183] on span "Pause" at bounding box center [252, 186] width 9 height 8
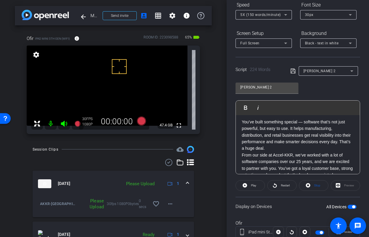
scroll to position [84, 0]
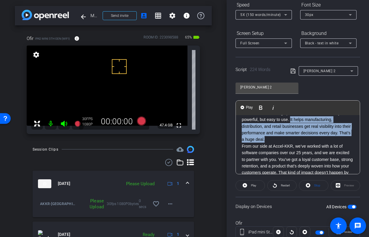
drag, startPoint x: 291, startPoint y: 120, endPoint x: 288, endPoint y: 139, distance: 18.9
click at [288, 139] on p "You’ve built something special — software that’s not just powerful, but easy to…" at bounding box center [298, 126] width 112 height 33
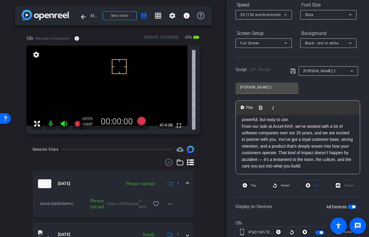
click at [347, 206] on span "button" at bounding box center [351, 207] width 9 height 4
click at [350, 206] on span "button" at bounding box center [351, 207] width 9 height 4
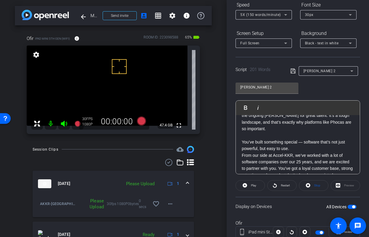
scroll to position [56, 0]
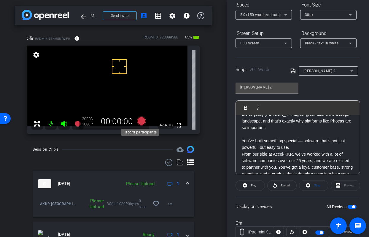
click at [139, 125] on icon at bounding box center [141, 121] width 9 height 9
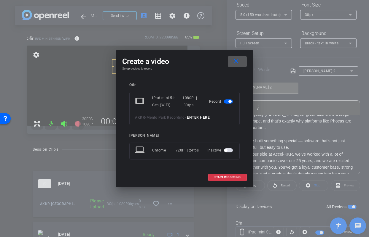
click at [196, 119] on input at bounding box center [207, 117] width 40 height 7
type input "TA2"
click at [232, 178] on span "START RECORDING" at bounding box center [227, 177] width 26 height 3
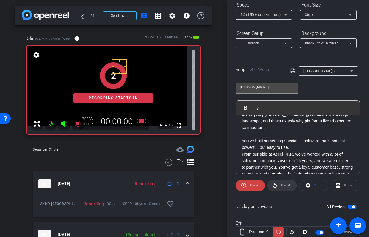
click at [282, 189] on span "Restart" at bounding box center [284, 186] width 10 height 8
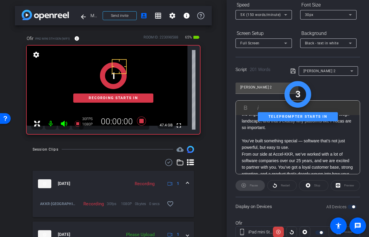
click at [68, 121] on div "1 Recording starts in" at bounding box center [113, 82] width 173 height 103
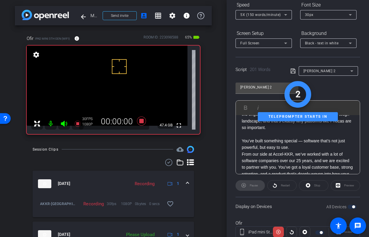
click at [64, 125] on icon at bounding box center [64, 124] width 6 height 6
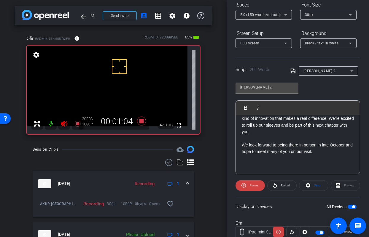
scroll to position [165, 0]
click at [139, 120] on icon at bounding box center [141, 121] width 9 height 9
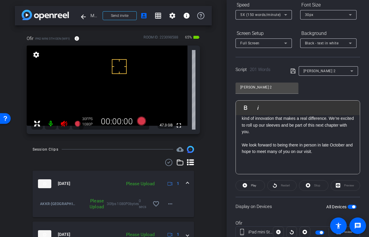
click at [62, 123] on icon at bounding box center [64, 124] width 6 height 6
click at [168, 202] on mat-icon "more_horiz" at bounding box center [170, 204] width 7 height 7
click at [172, 215] on span "Upload" at bounding box center [177, 216] width 24 height 7
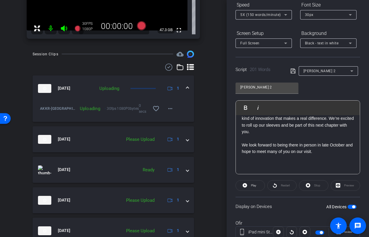
scroll to position [117, 0]
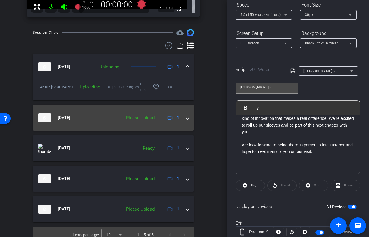
click at [186, 118] on mat-expansion-panel-header "[DATE] Please Upload 1" at bounding box center [113, 118] width 161 height 26
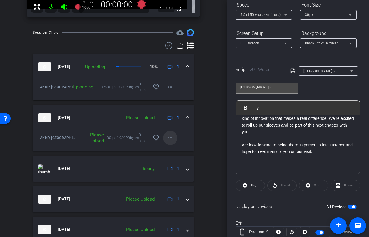
click at [163, 136] on span at bounding box center [170, 138] width 14 height 14
click at [171, 151] on span "Upload" at bounding box center [177, 150] width 24 height 7
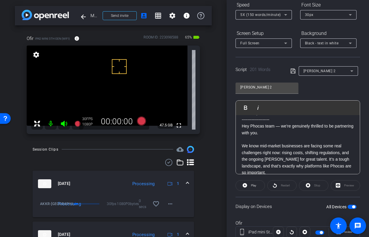
scroll to position [11, 0]
click at [138, 123] on icon at bounding box center [141, 121] width 9 height 9
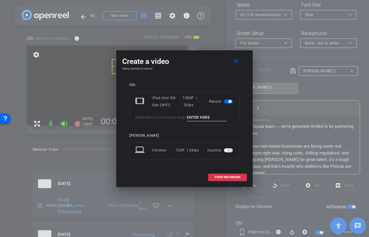
click at [192, 117] on input at bounding box center [207, 117] width 40 height 7
type input "TA3"
click at [235, 62] on mat-icon "close" at bounding box center [235, 61] width 7 height 7
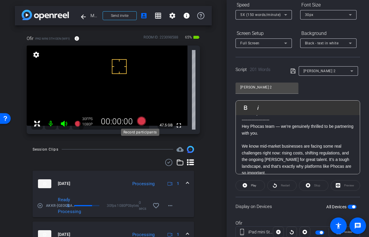
click at [141, 124] on icon at bounding box center [141, 121] width 9 height 9
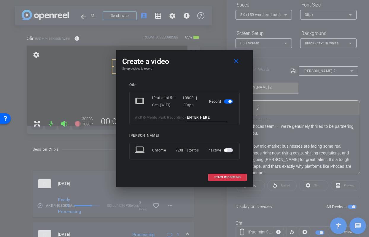
click at [202, 117] on input at bounding box center [207, 117] width 40 height 7
type input "TA3"
click at [227, 178] on span "START RECORDING" at bounding box center [227, 177] width 26 height 3
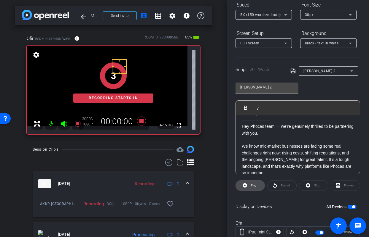
click at [248, 186] on span at bounding box center [250, 186] width 29 height 14
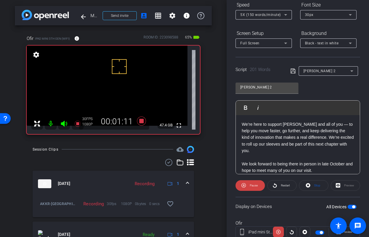
scroll to position [165, 0]
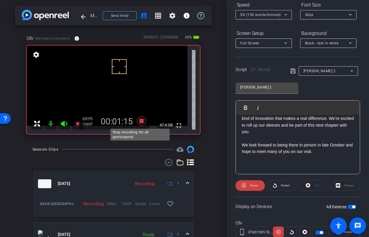
click at [138, 122] on icon at bounding box center [141, 121] width 9 height 9
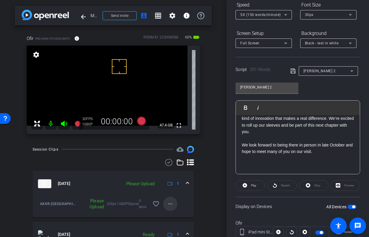
click at [167, 206] on mat-icon "more_horiz" at bounding box center [170, 204] width 7 height 7
click at [170, 215] on span "Upload" at bounding box center [177, 216] width 24 height 7
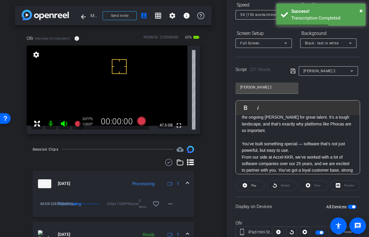
scroll to position [0, 0]
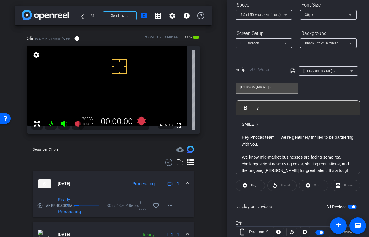
click at [347, 206] on span "button" at bounding box center [351, 207] width 9 height 4
click at [131, 121] on div "00:00:00" at bounding box center [117, 122] width 40 height 10
click at [142, 120] on icon at bounding box center [141, 121] width 9 height 9
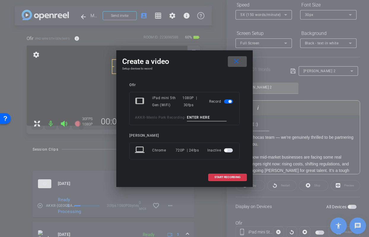
click at [201, 121] on input at bounding box center [207, 117] width 40 height 7
type input "TA4"
click at [224, 177] on span "START RECORDING" at bounding box center [227, 177] width 26 height 3
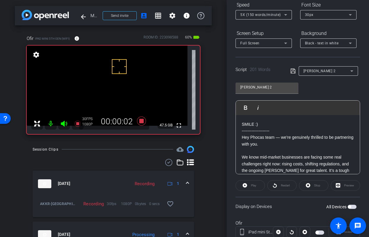
click at [66, 122] on icon at bounding box center [63, 123] width 7 height 7
click at [63, 119] on mat-icon at bounding box center [64, 124] width 12 height 12
click at [64, 125] on icon at bounding box center [64, 124] width 6 height 6
click at [62, 123] on icon at bounding box center [64, 124] width 6 height 6
click at [140, 121] on icon at bounding box center [141, 121] width 9 height 9
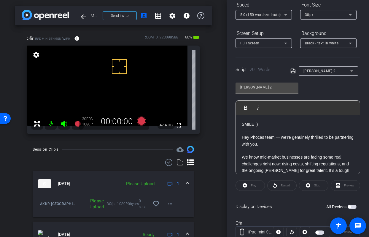
click at [212, 153] on div "arrow_back Menlo Park Recording Back to project Send invite account_box grid_on…" at bounding box center [113, 118] width 226 height 237
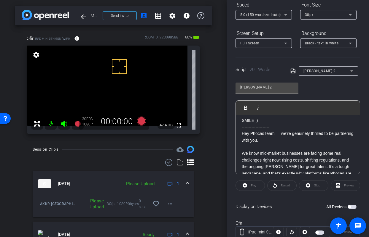
scroll to position [3, 0]
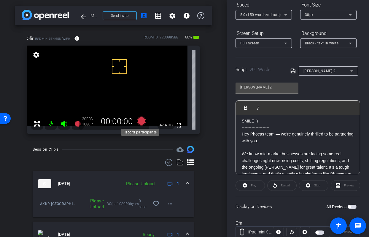
click at [142, 122] on icon at bounding box center [141, 121] width 9 height 9
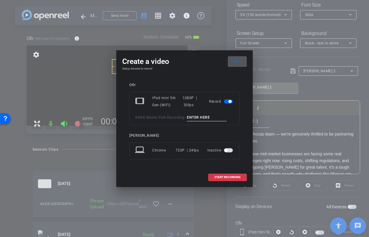
click at [211, 117] on input at bounding box center [207, 117] width 40 height 7
type input "TA5"
click at [230, 177] on span "START RECORDING" at bounding box center [227, 177] width 26 height 3
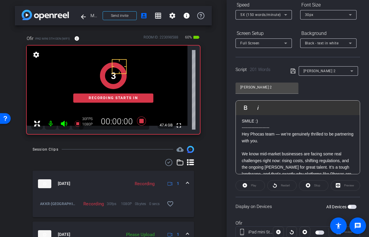
click at [250, 186] on div "Play" at bounding box center [249, 186] width 29 height 11
click at [350, 208] on span "button" at bounding box center [351, 207] width 9 height 4
click at [253, 189] on span "Play" at bounding box center [252, 186] width 7 height 8
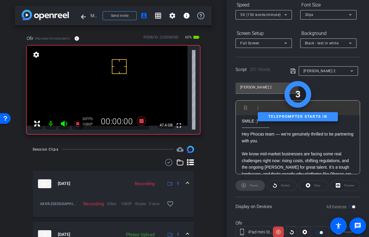
click at [63, 122] on icon at bounding box center [64, 124] width 6 height 6
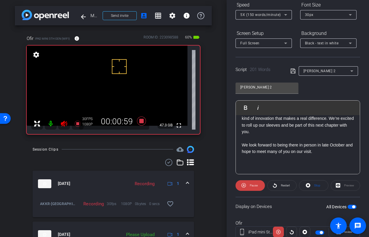
scroll to position [162, 0]
click at [139, 122] on icon at bounding box center [141, 121] width 9 height 9
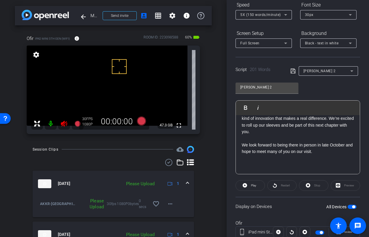
click at [66, 125] on icon at bounding box center [64, 124] width 6 height 6
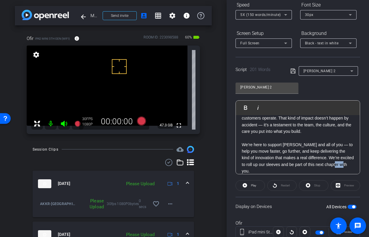
scroll to position [126, 0]
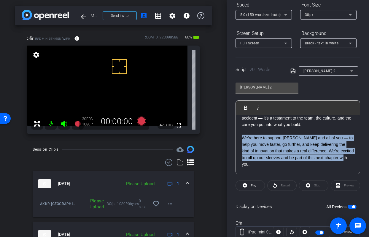
drag, startPoint x: 253, startPoint y: 137, endPoint x: 241, endPoint y: 143, distance: 13.1
click at [241, 143] on div "SMILE :) -------------------- Hey Phocas team — we’re genuinely thrilled to be …" at bounding box center [298, 99] width 124 height 218
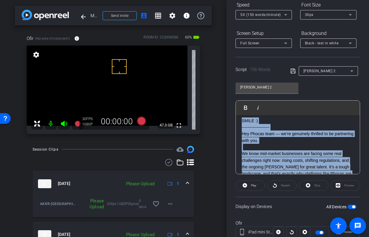
scroll to position [0, 0]
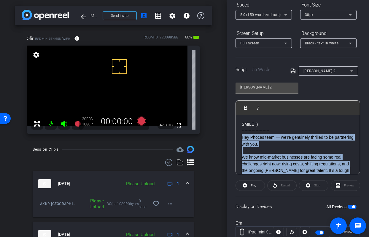
drag, startPoint x: 286, startPoint y: 156, endPoint x: 236, endPoint y: 137, distance: 54.1
click at [236, 137] on div "SMILE :) -------------------- Hey Phocas team — we’re genuinely thrilled to be …" at bounding box center [298, 210] width 124 height 191
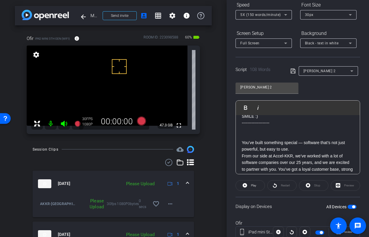
scroll to position [8, 0]
click at [249, 133] on p at bounding box center [298, 136] width 112 height 7
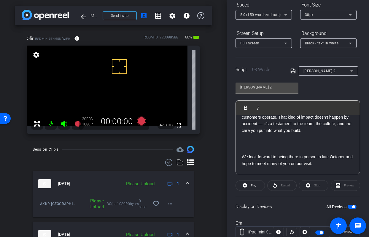
scroll to position [67, 0]
click at [247, 147] on p at bounding box center [298, 144] width 112 height 7
click at [246, 154] on p at bounding box center [298, 150] width 112 height 7
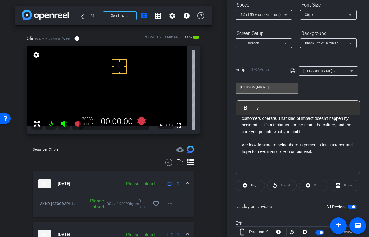
click at [347, 207] on span "button" at bounding box center [351, 207] width 9 height 4
click at [350, 207] on span "button" at bounding box center [351, 207] width 9 height 4
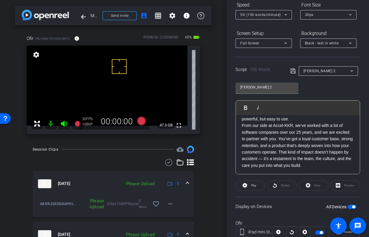
scroll to position [30, 0]
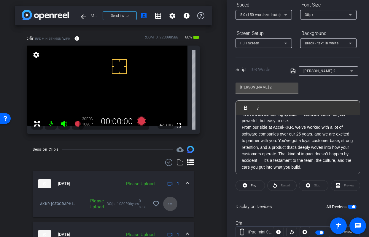
click at [167, 205] on mat-icon "more_horiz" at bounding box center [170, 204] width 7 height 7
click at [170, 215] on span "Upload" at bounding box center [177, 216] width 24 height 7
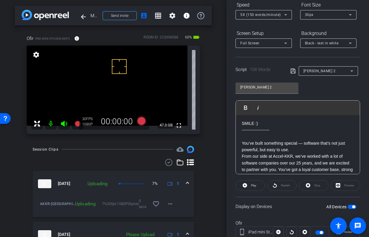
scroll to position [1, 0]
click at [347, 206] on span "button" at bounding box center [351, 207] width 9 height 4
click at [350, 207] on span "button" at bounding box center [351, 207] width 9 height 4
click at [141, 120] on icon at bounding box center [141, 121] width 9 height 9
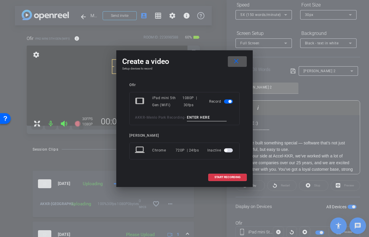
click at [208, 120] on input at bounding box center [207, 117] width 40 height 7
type input "TA6"
click at [234, 177] on span "START RECORDING" at bounding box center [227, 177] width 26 height 3
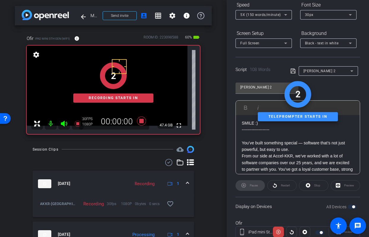
click at [65, 125] on div "2 Recording starts in" at bounding box center [113, 82] width 173 height 103
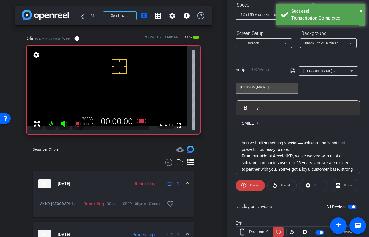
click at [63, 125] on icon at bounding box center [64, 124] width 6 height 6
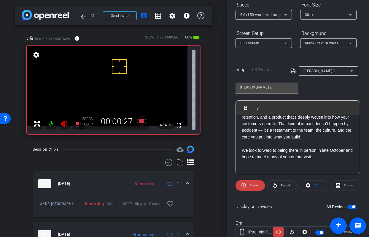
scroll to position [61, 0]
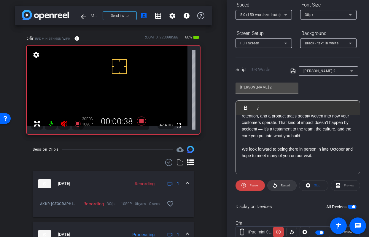
click at [284, 184] on span "Restart" at bounding box center [285, 185] width 9 height 3
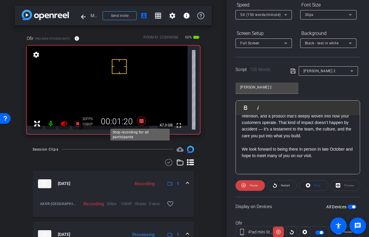
click at [140, 119] on icon at bounding box center [141, 121] width 9 height 9
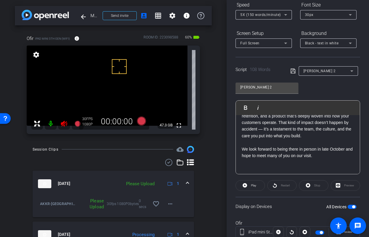
click at [65, 120] on mat-icon at bounding box center [64, 124] width 12 height 12
click at [168, 205] on mat-icon "more_horiz" at bounding box center [170, 204] width 7 height 7
click at [171, 216] on span "Upload" at bounding box center [177, 216] width 24 height 7
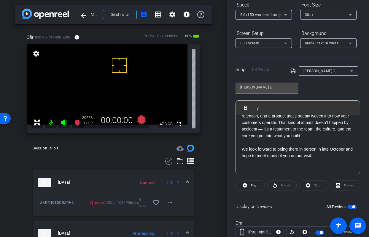
scroll to position [186, 0]
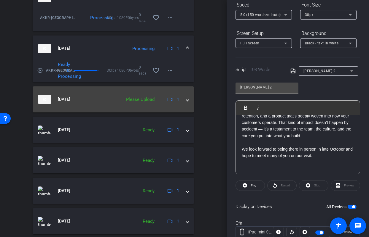
click at [182, 103] on div "[DATE] Please Upload 1" at bounding box center [112, 99] width 148 height 9
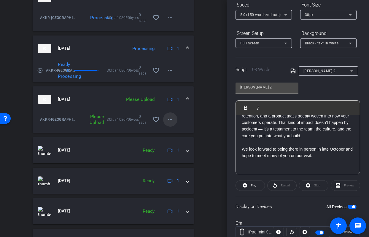
click at [169, 124] on span at bounding box center [170, 120] width 14 height 14
click at [171, 133] on span "Upload" at bounding box center [177, 131] width 24 height 7
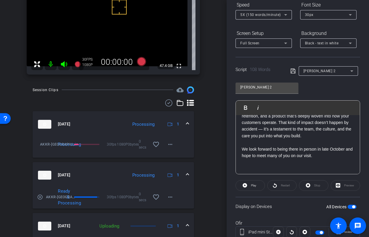
scroll to position [0, 0]
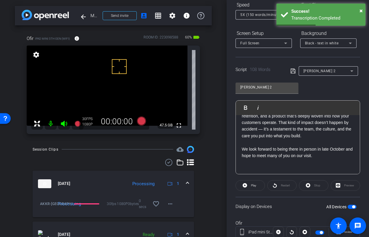
click at [347, 206] on span "button" at bounding box center [351, 207] width 9 height 4
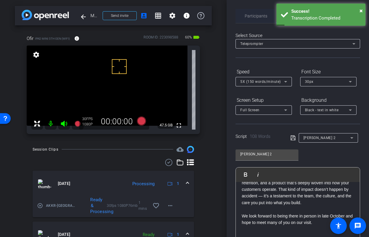
click at [250, 15] on span "Participants" at bounding box center [256, 16] width 23 height 4
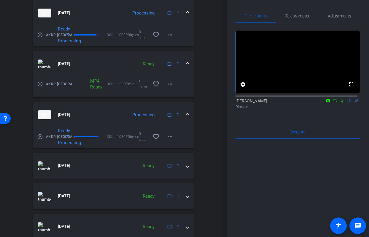
scroll to position [281, 0]
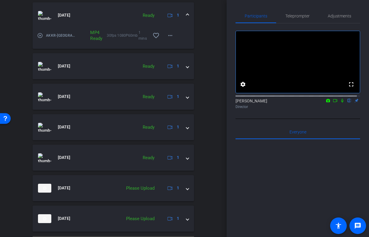
click at [192, 163] on div "Session Clips cloud_upload [DATE] Ready 1 play_circle_outline AKKR-[GEOGRAPHIC_…" at bounding box center [113, 64] width 197 height 378
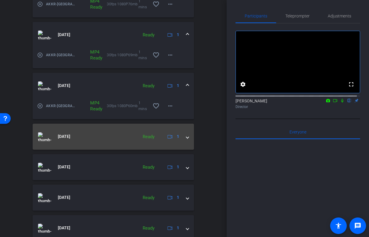
scroll to position [156, 0]
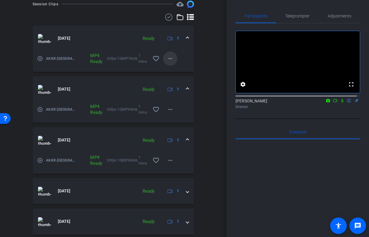
click at [167, 59] on mat-icon "more_horiz" at bounding box center [170, 58] width 7 height 7
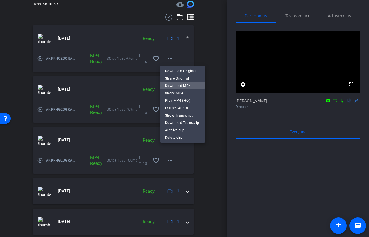
click at [176, 84] on span "Download MP4" at bounding box center [183, 85] width 36 height 7
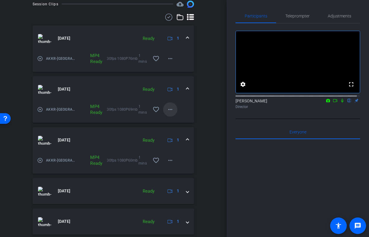
click at [166, 116] on span at bounding box center [170, 110] width 14 height 14
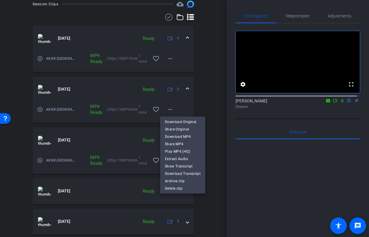
click at [76, 100] on div at bounding box center [184, 118] width 369 height 237
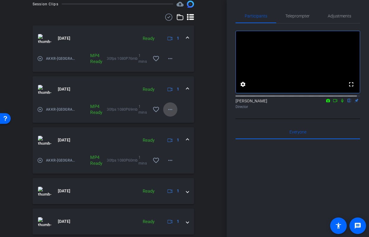
click at [174, 111] on span at bounding box center [170, 110] width 14 height 14
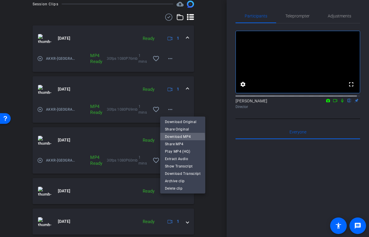
click at [175, 139] on span "Download MP4" at bounding box center [183, 136] width 36 height 7
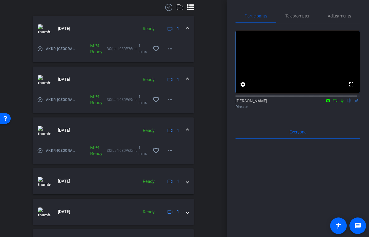
scroll to position [167, 0]
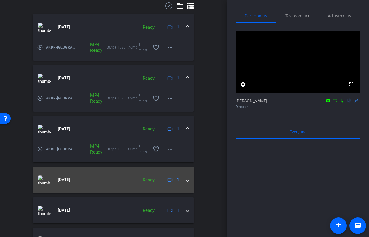
click at [186, 181] on span at bounding box center [187, 180] width 2 height 6
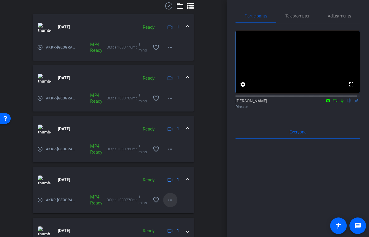
click at [169, 202] on mat-icon "more_horiz" at bounding box center [170, 200] width 7 height 7
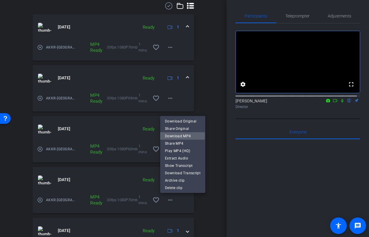
click at [173, 135] on span "Download MP4" at bounding box center [183, 136] width 36 height 7
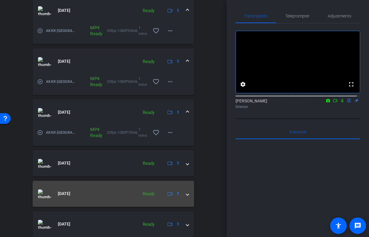
scroll to position [241, 0]
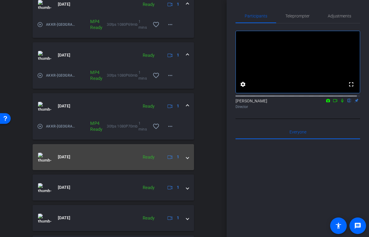
drag, startPoint x: 188, startPoint y: 159, endPoint x: 185, endPoint y: 160, distance: 3.2
click at [188, 159] on mat-expansion-panel-header "[DATE] Ready 1" at bounding box center [113, 157] width 161 height 26
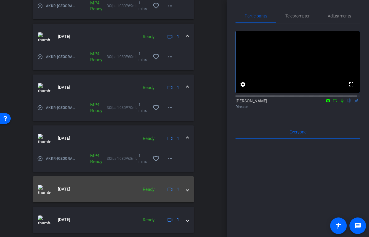
scroll to position [273, 0]
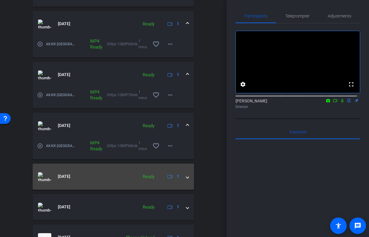
click at [186, 180] on span at bounding box center [187, 177] width 2 height 6
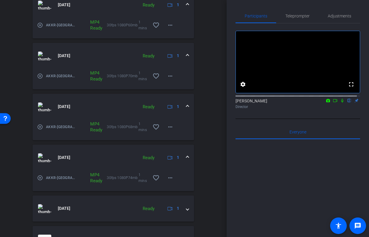
scroll to position [321, 0]
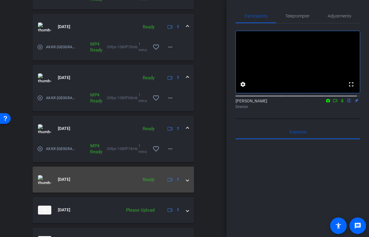
click at [187, 181] on mat-expansion-panel-header "[DATE] Ready 1" at bounding box center [113, 180] width 161 height 26
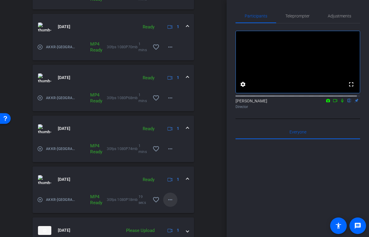
click at [168, 200] on mat-icon "more_horiz" at bounding box center [170, 200] width 7 height 7
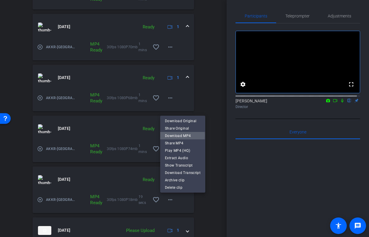
click at [168, 135] on span "Download MP4" at bounding box center [183, 135] width 36 height 7
